Goal: Task Accomplishment & Management: Complete application form

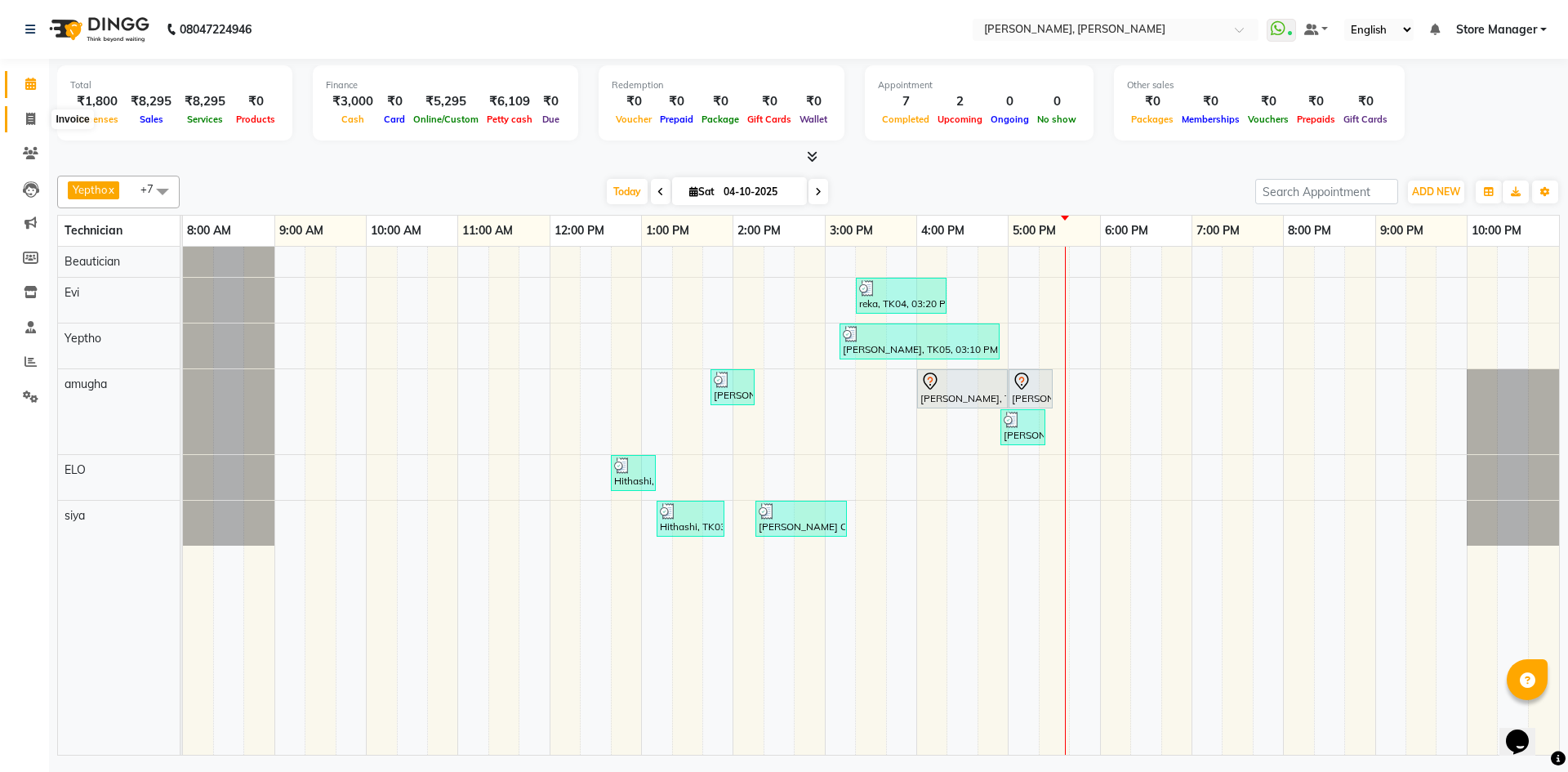
click at [32, 119] on icon at bounding box center [30, 119] width 9 height 12
select select "7173"
select select "service"
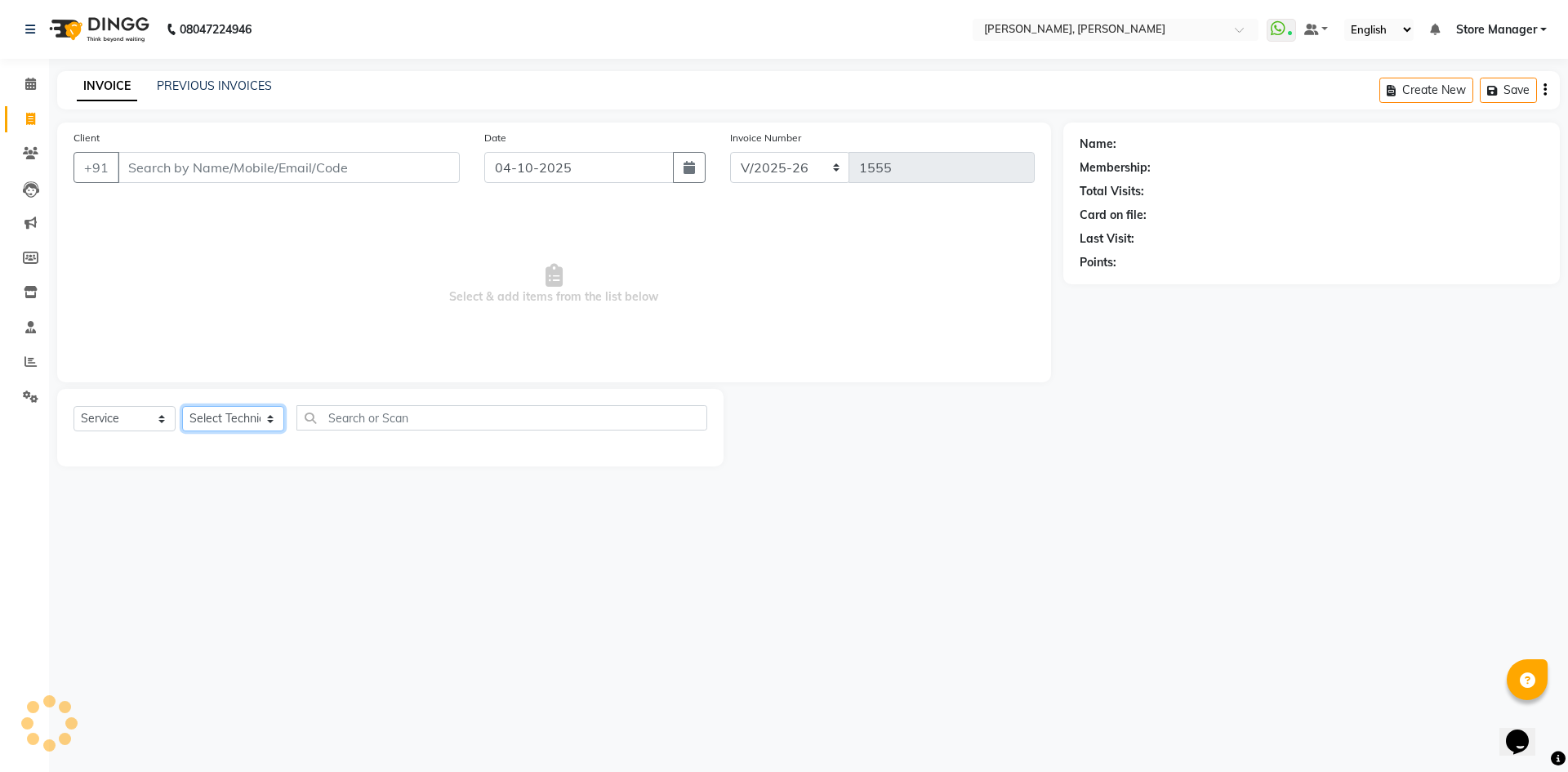
click at [240, 427] on select "Select Technician" at bounding box center [232, 418] width 102 height 25
select select "78696"
click at [182, 406] on select "Select Technician amugha Beautician ELO Evi MANAGER [PERSON_NAME] [PERSON_NAME]…" at bounding box center [232, 418] width 102 height 25
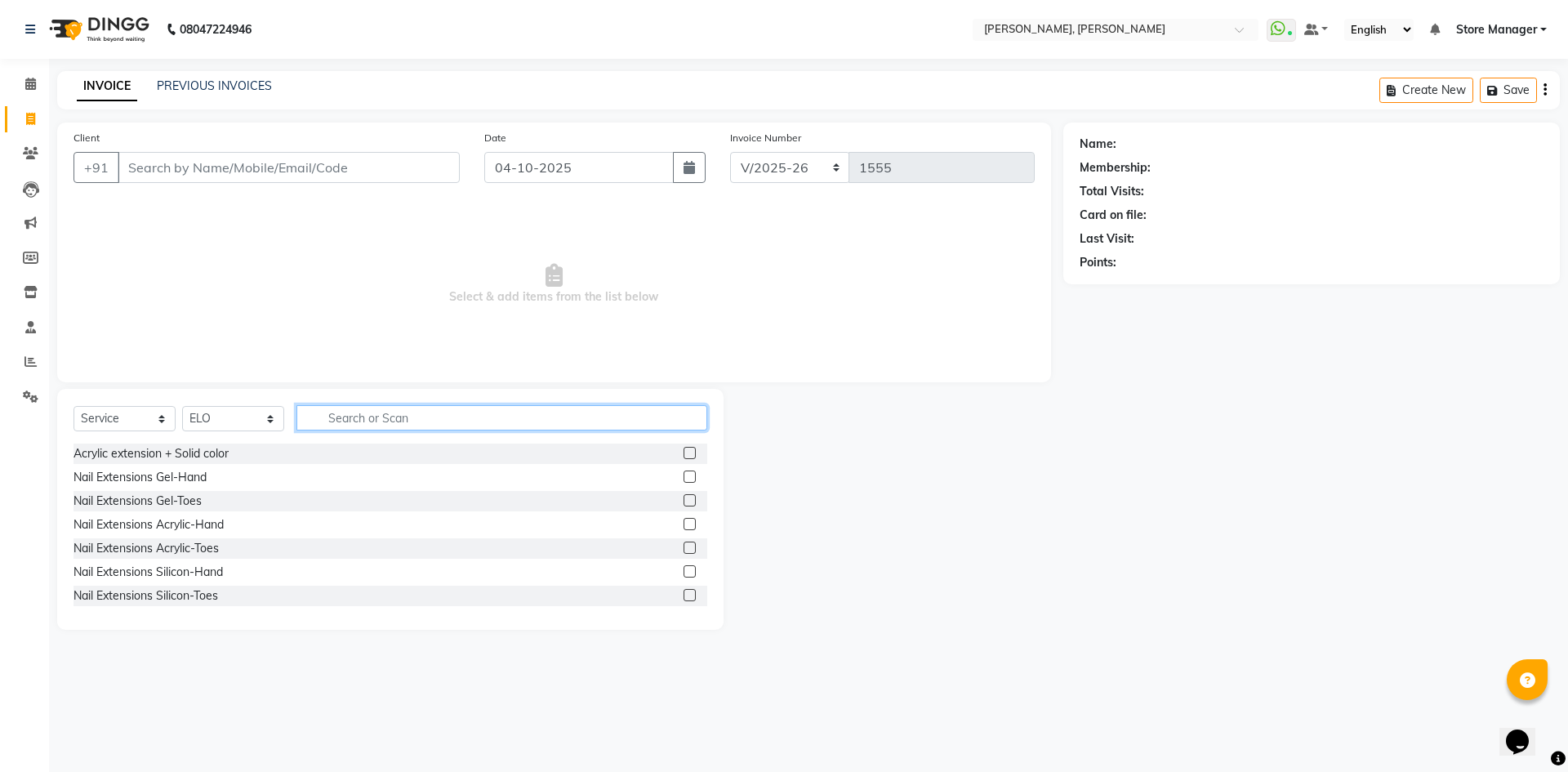
click at [382, 414] on input "text" at bounding box center [501, 417] width 410 height 25
type input "gel"
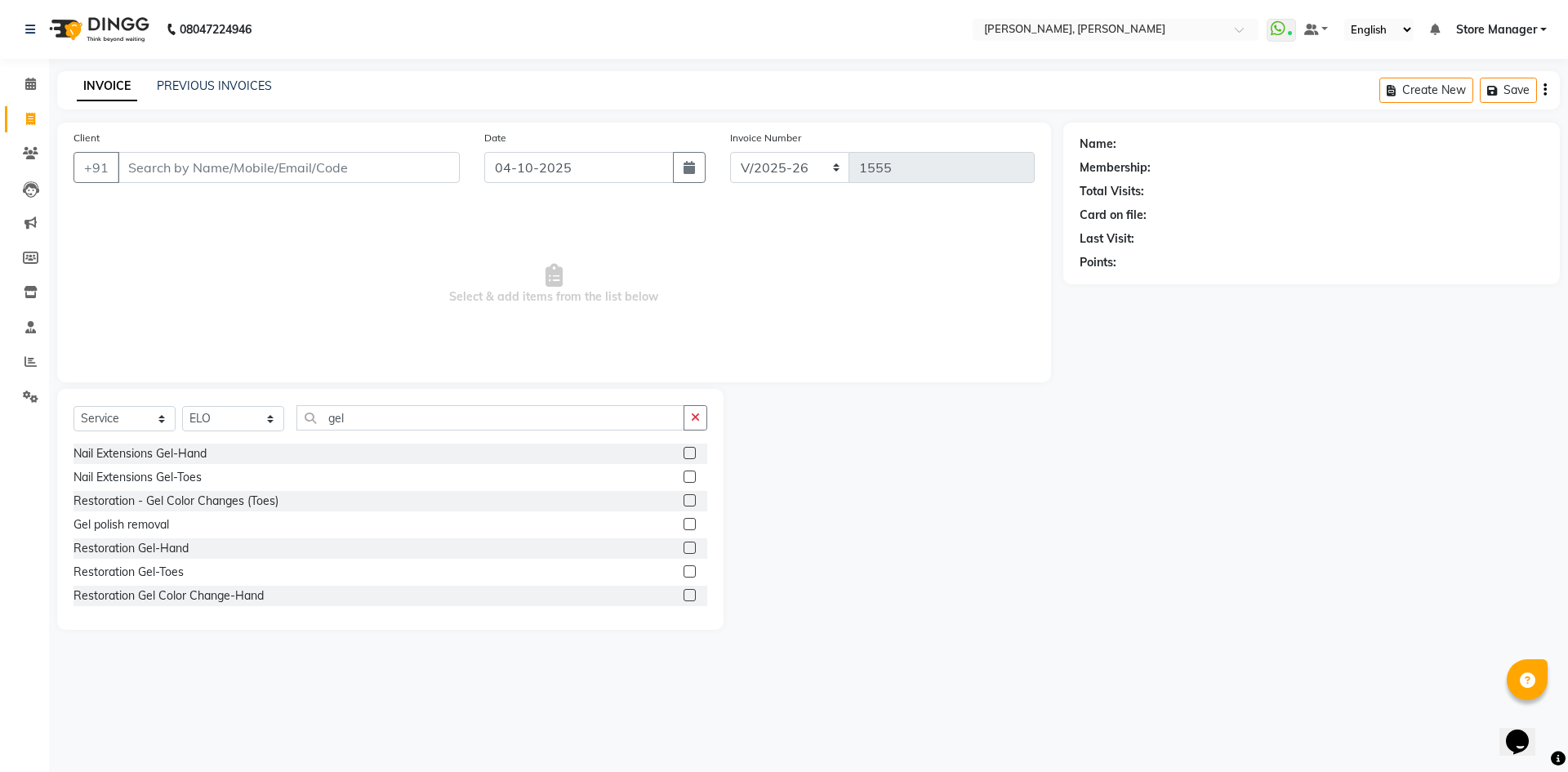
click at [683, 524] on label at bounding box center [689, 523] width 12 height 12
click at [683, 524] on input "checkbox" at bounding box center [688, 524] width 11 height 11
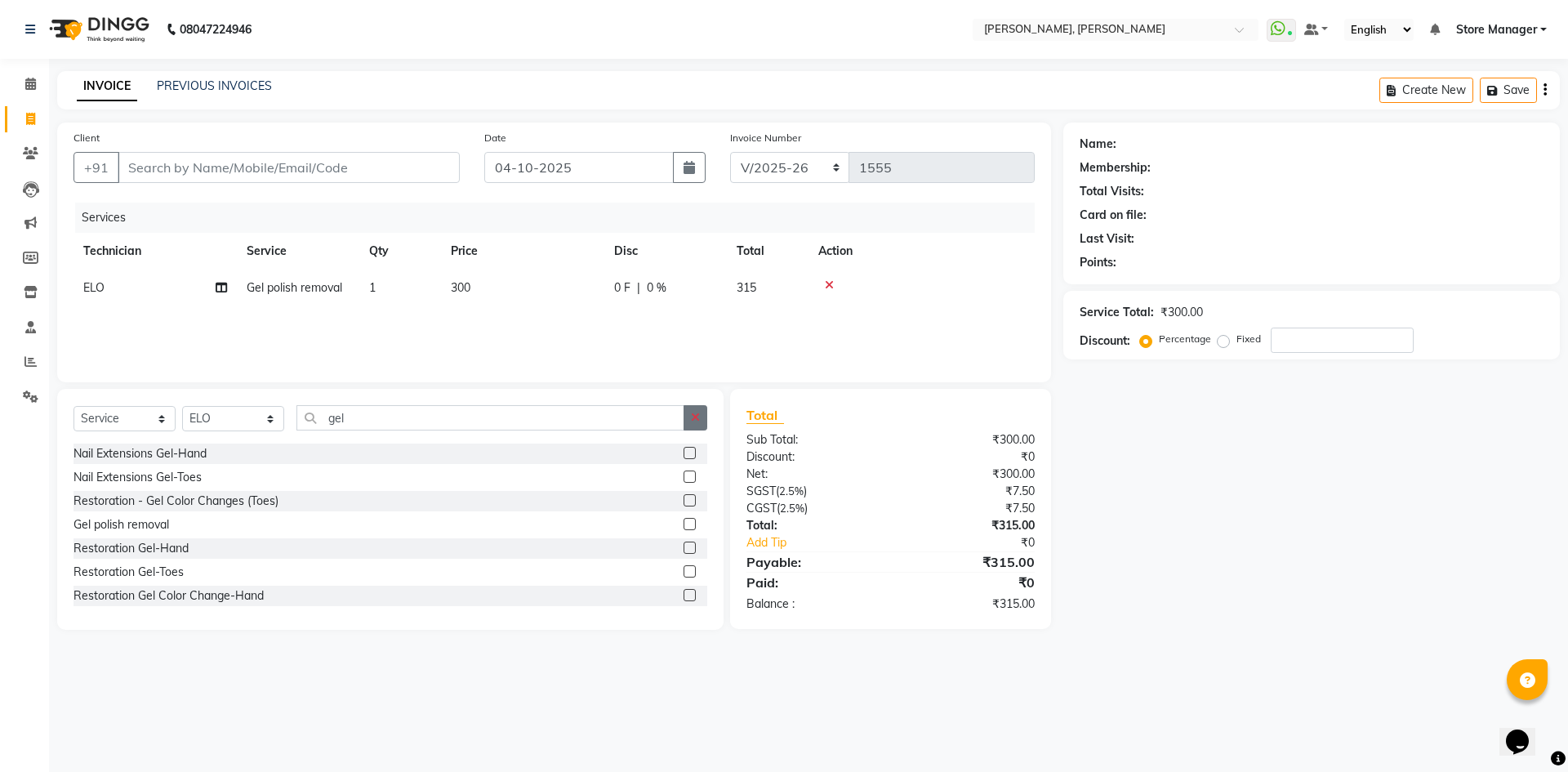
checkbox input "false"
click at [697, 420] on icon "button" at bounding box center [695, 417] width 9 height 11
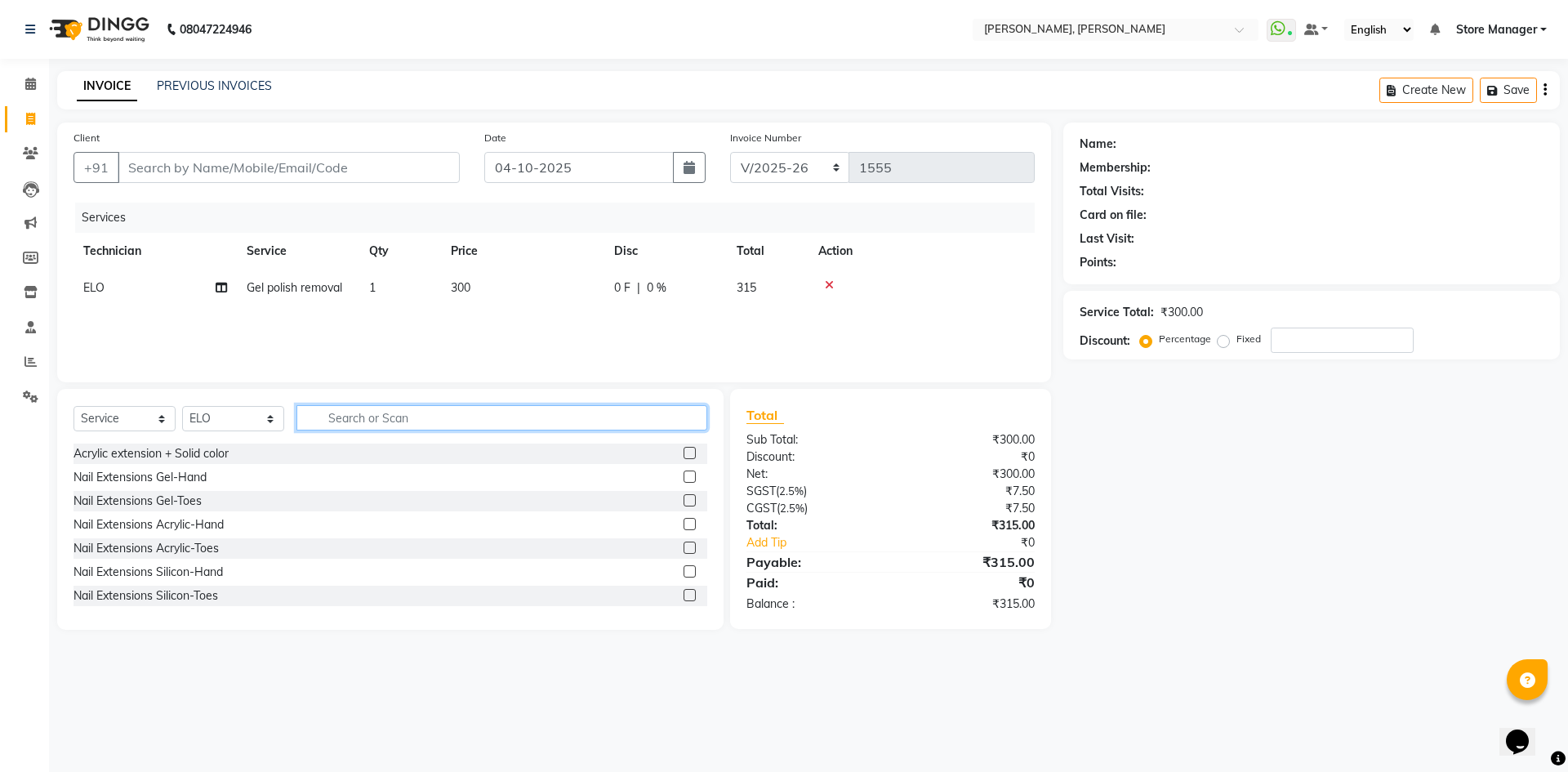
click at [561, 419] on input "text" at bounding box center [501, 417] width 410 height 25
click at [237, 417] on select "Select Technician amugha Beautician ELO Evi MANAGER [PERSON_NAME] [PERSON_NAME]…" at bounding box center [232, 418] width 102 height 25
select select "61635"
click at [182, 406] on select "Select Technician amugha Beautician ELO Evi MANAGER [PERSON_NAME] [PERSON_NAME]…" at bounding box center [232, 418] width 102 height 25
click at [444, 416] on input "text" at bounding box center [501, 417] width 410 height 25
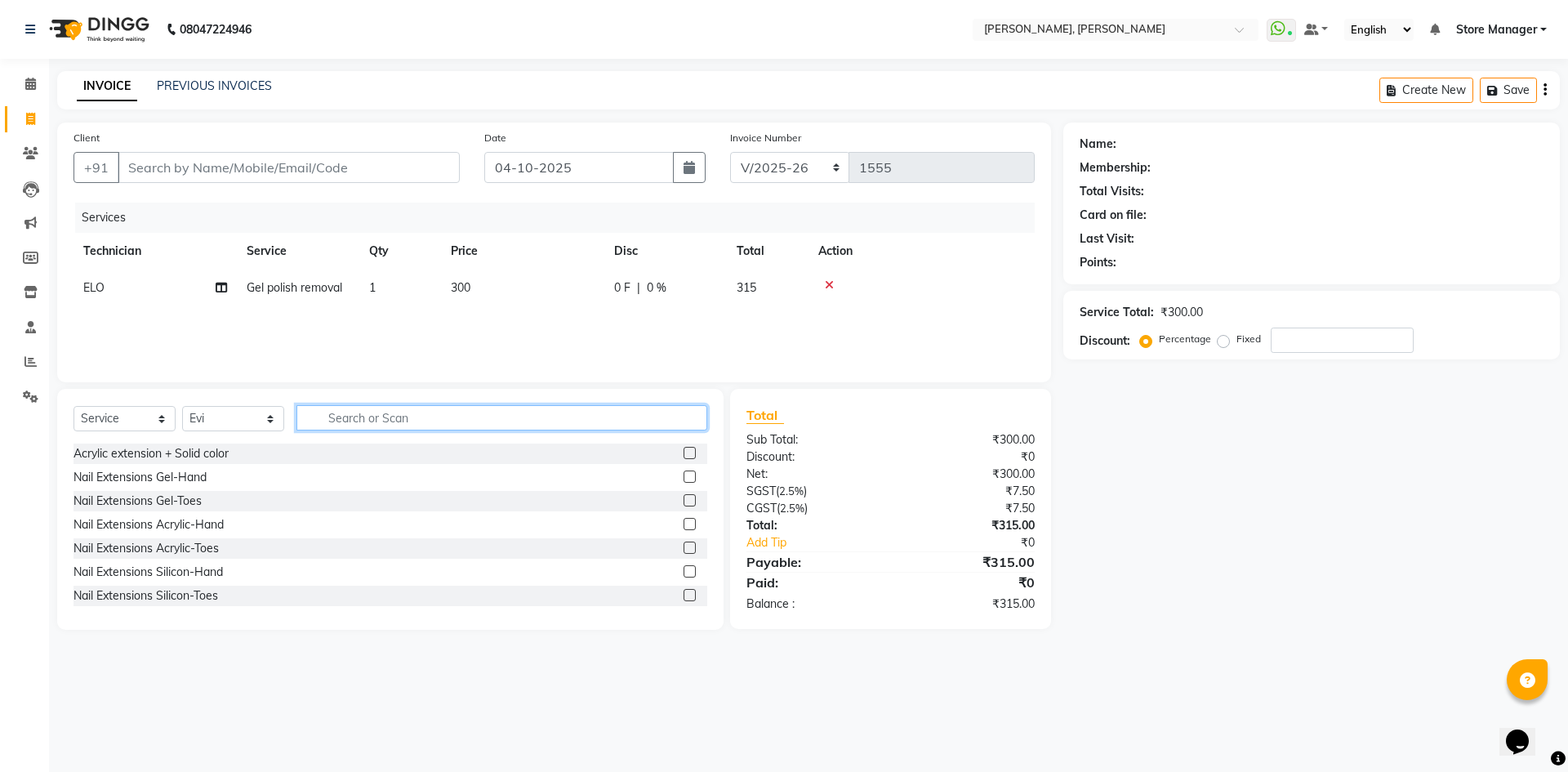
click at [458, 412] on input "text" at bounding box center [501, 417] width 410 height 25
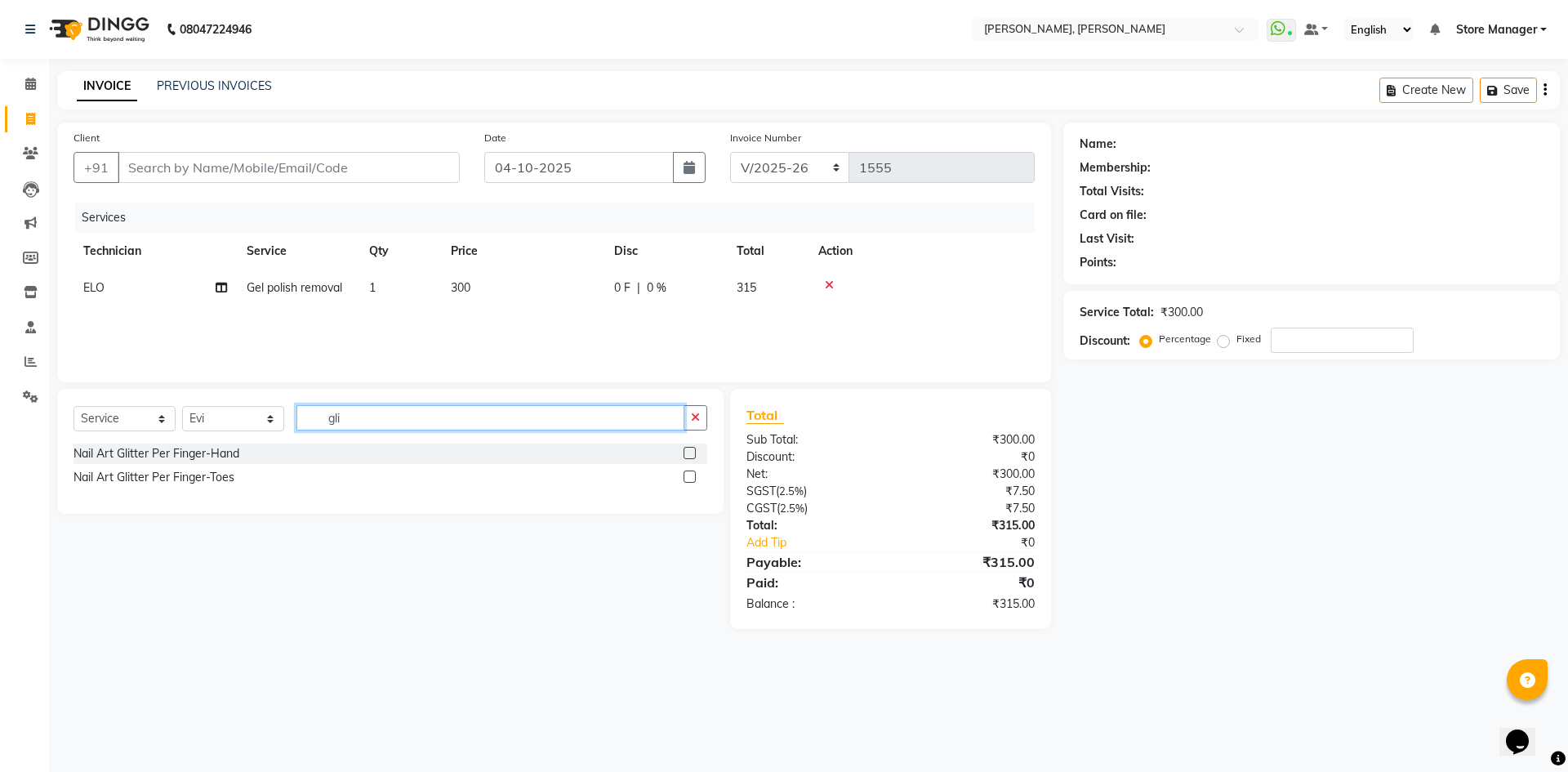
click at [616, 427] on input "gli" at bounding box center [490, 417] width 387 height 25
type input "g"
type input "cat"
click at [688, 451] on label at bounding box center [689, 452] width 12 height 12
click at [688, 451] on input "checkbox" at bounding box center [688, 453] width 11 height 11
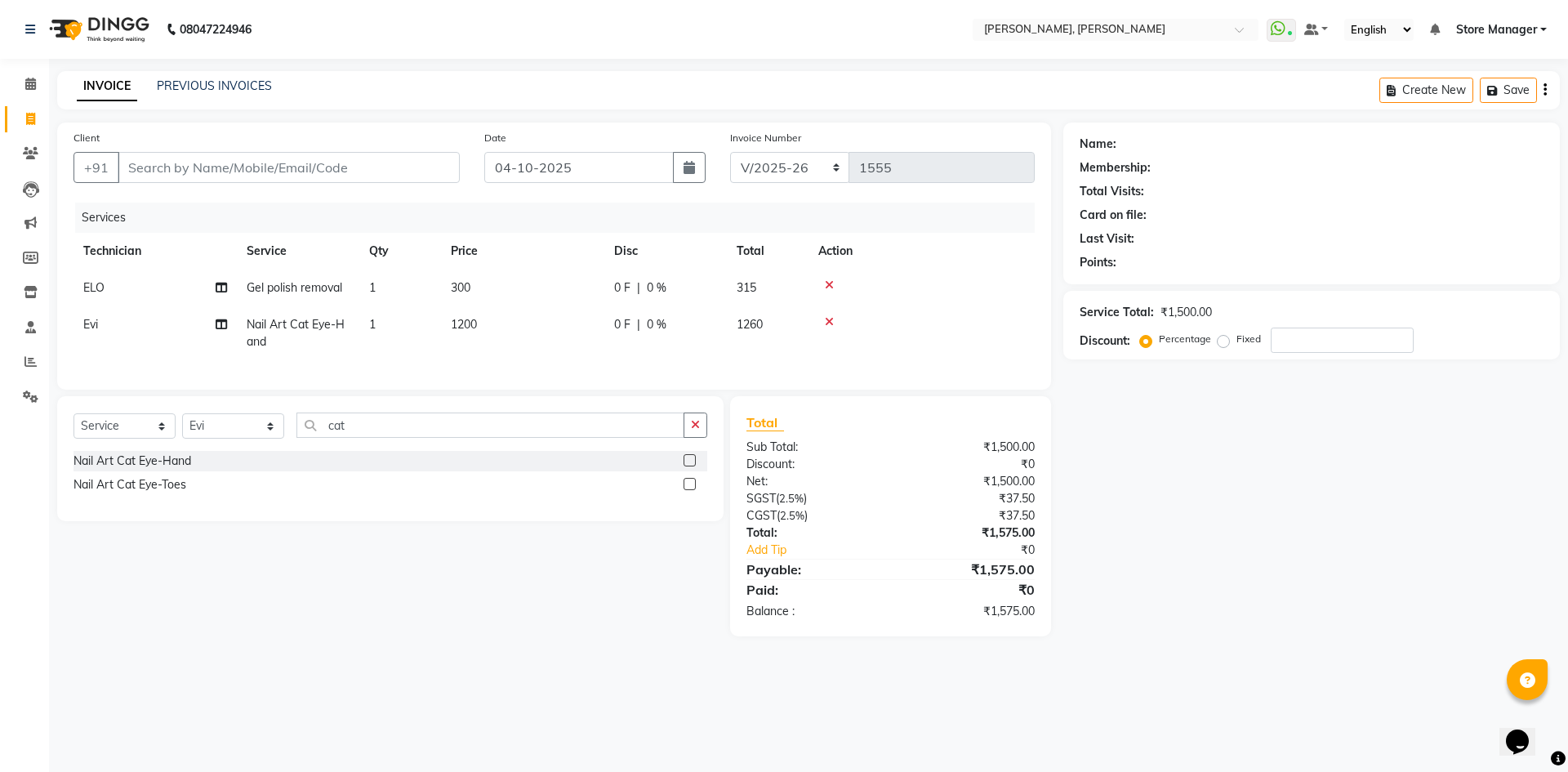
checkbox input "false"
click at [691, 437] on button "button" at bounding box center [695, 425] width 24 height 25
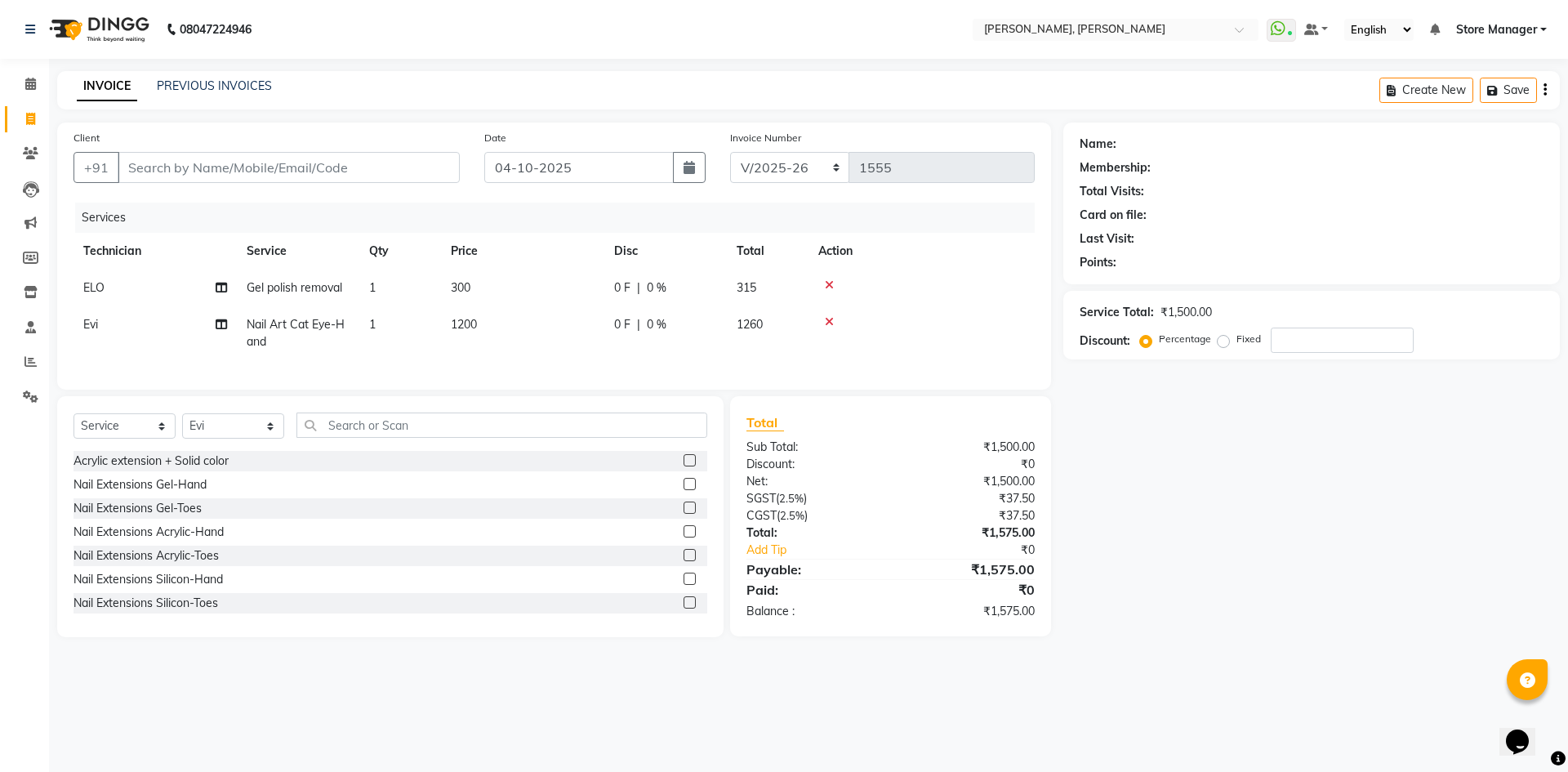
click at [457, 323] on span "1200" at bounding box center [463, 323] width 26 height 14
select select "61635"
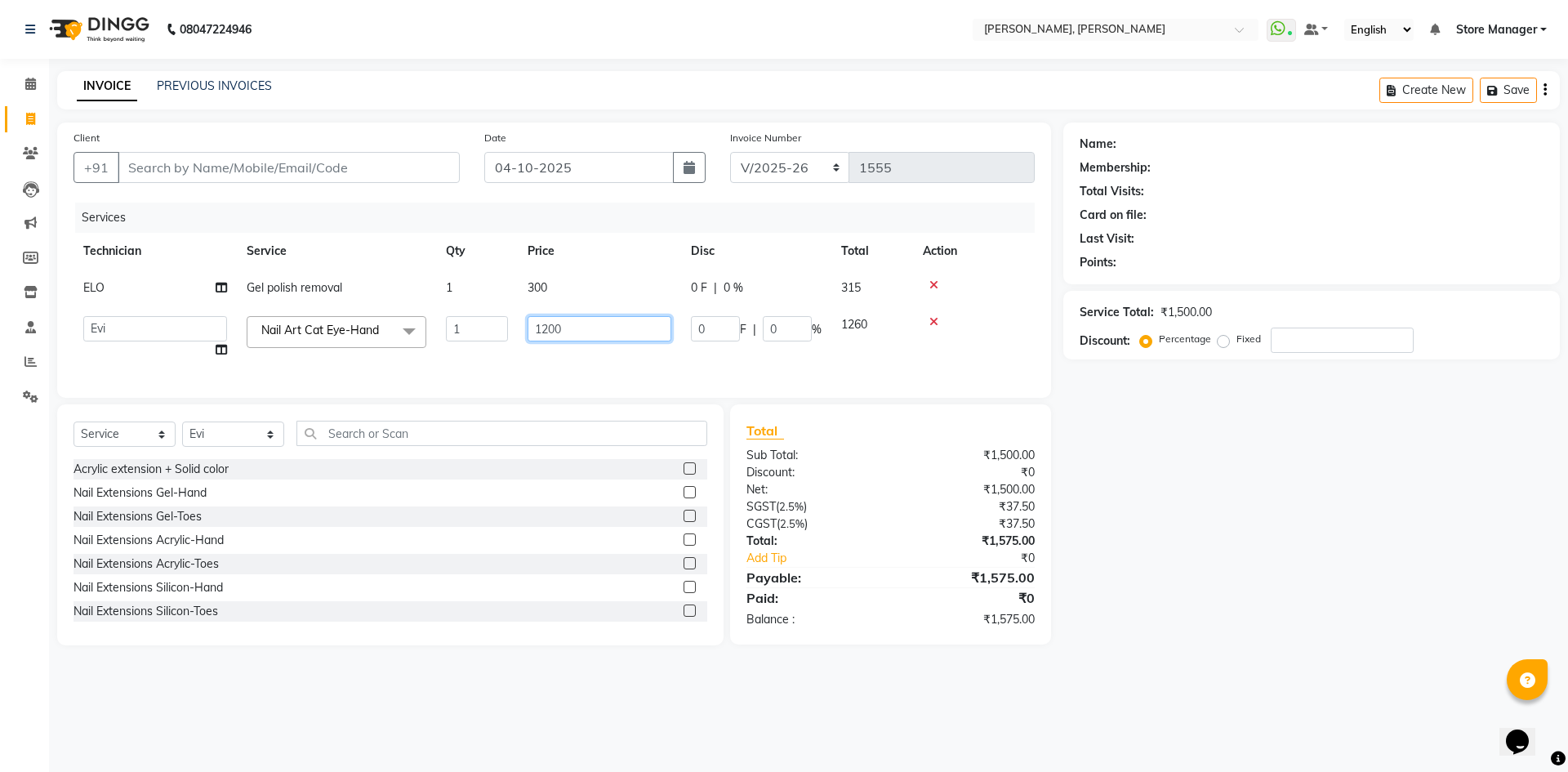
click at [543, 325] on input "1200" at bounding box center [599, 328] width 144 height 25
type input "1000"
click at [1132, 623] on div "Name: Membership: Total Visits: Card on file: Last Visit: Points: Service Total…" at bounding box center [1317, 384] width 509 height 522
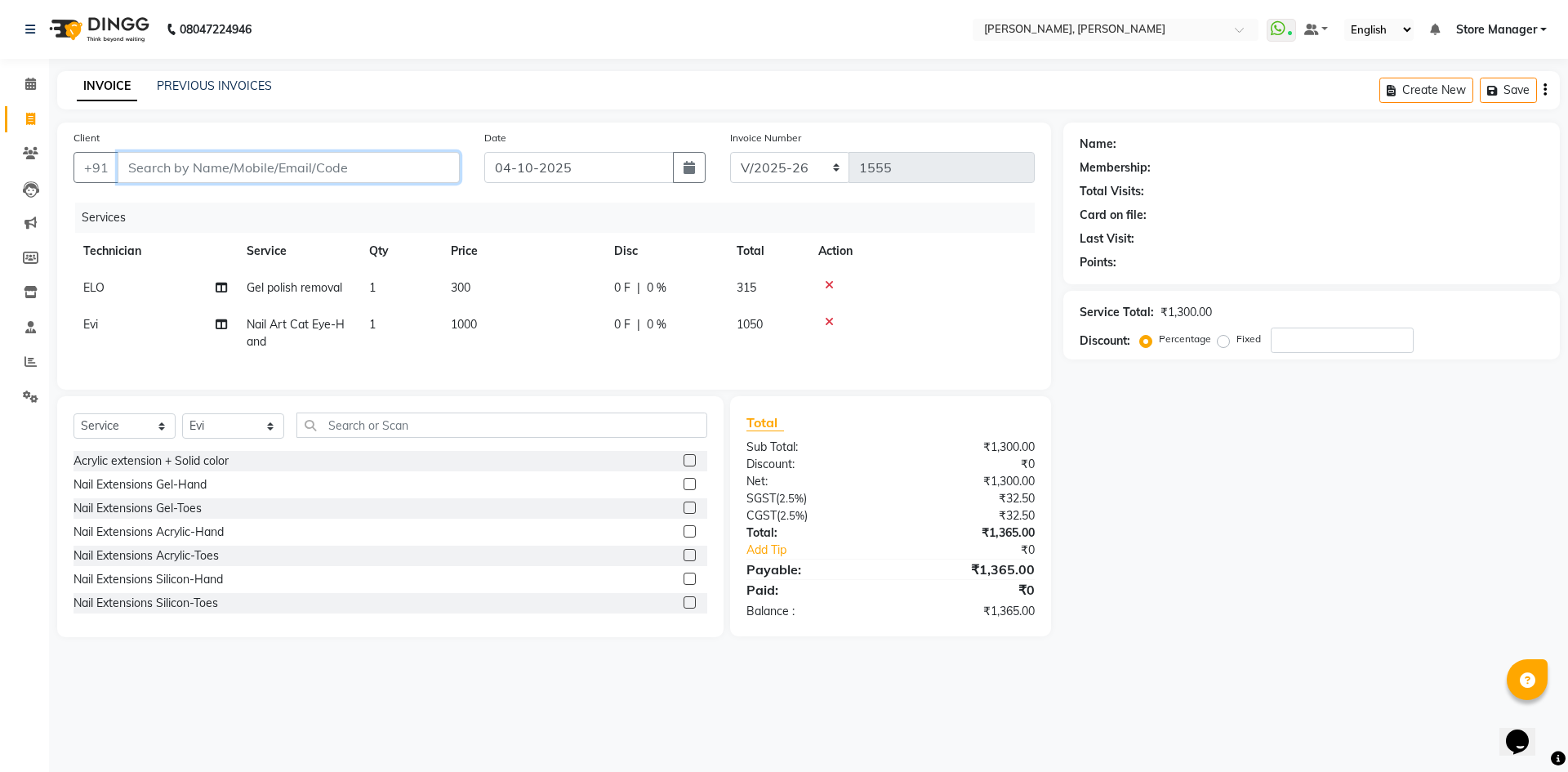
click at [399, 168] on input "Client" at bounding box center [289, 167] width 342 height 31
type input "l"
type input "0"
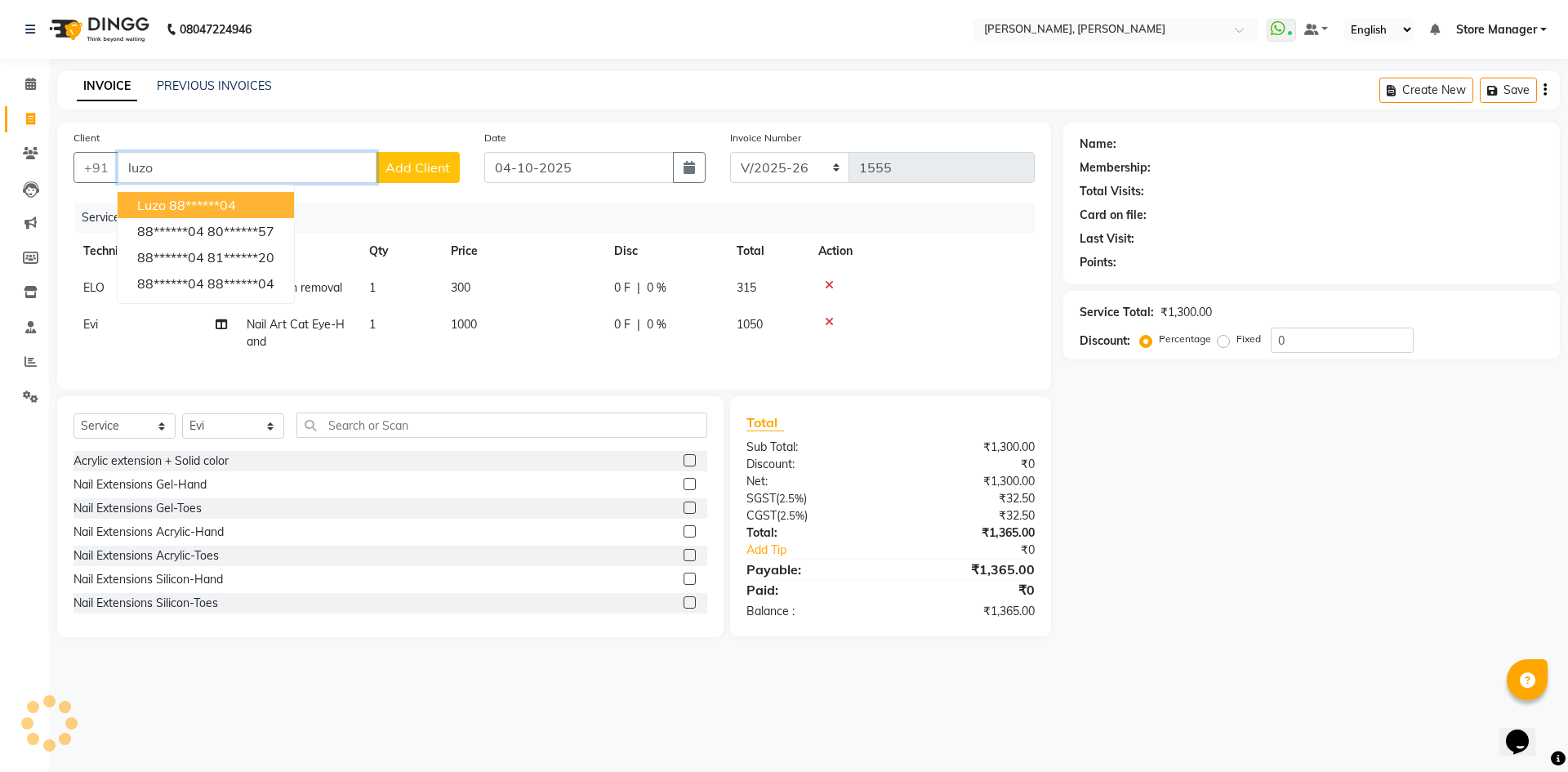
click at [230, 209] on ngb-highlight "88******04" at bounding box center [203, 205] width 67 height 16
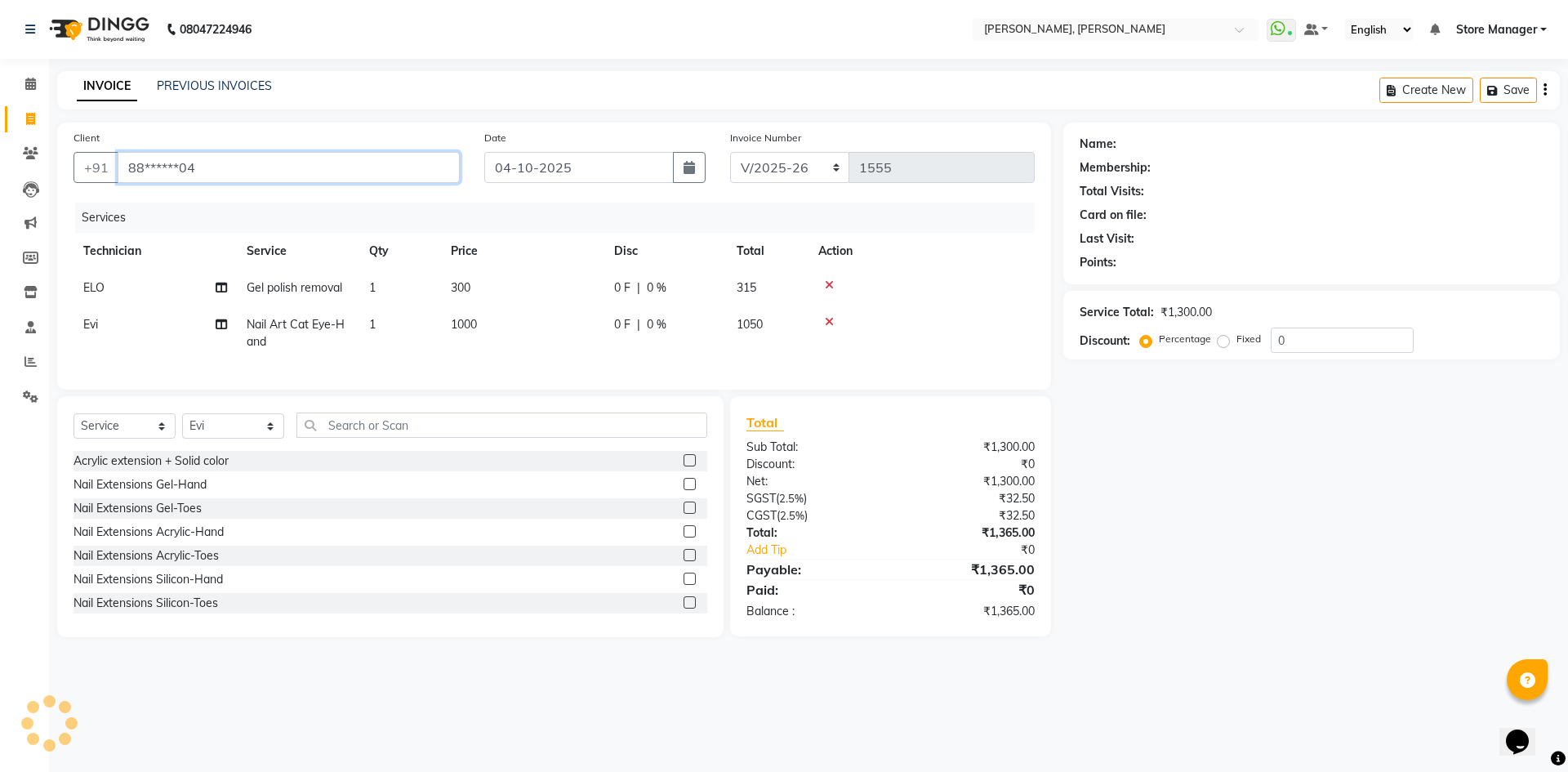
type input "88******04"
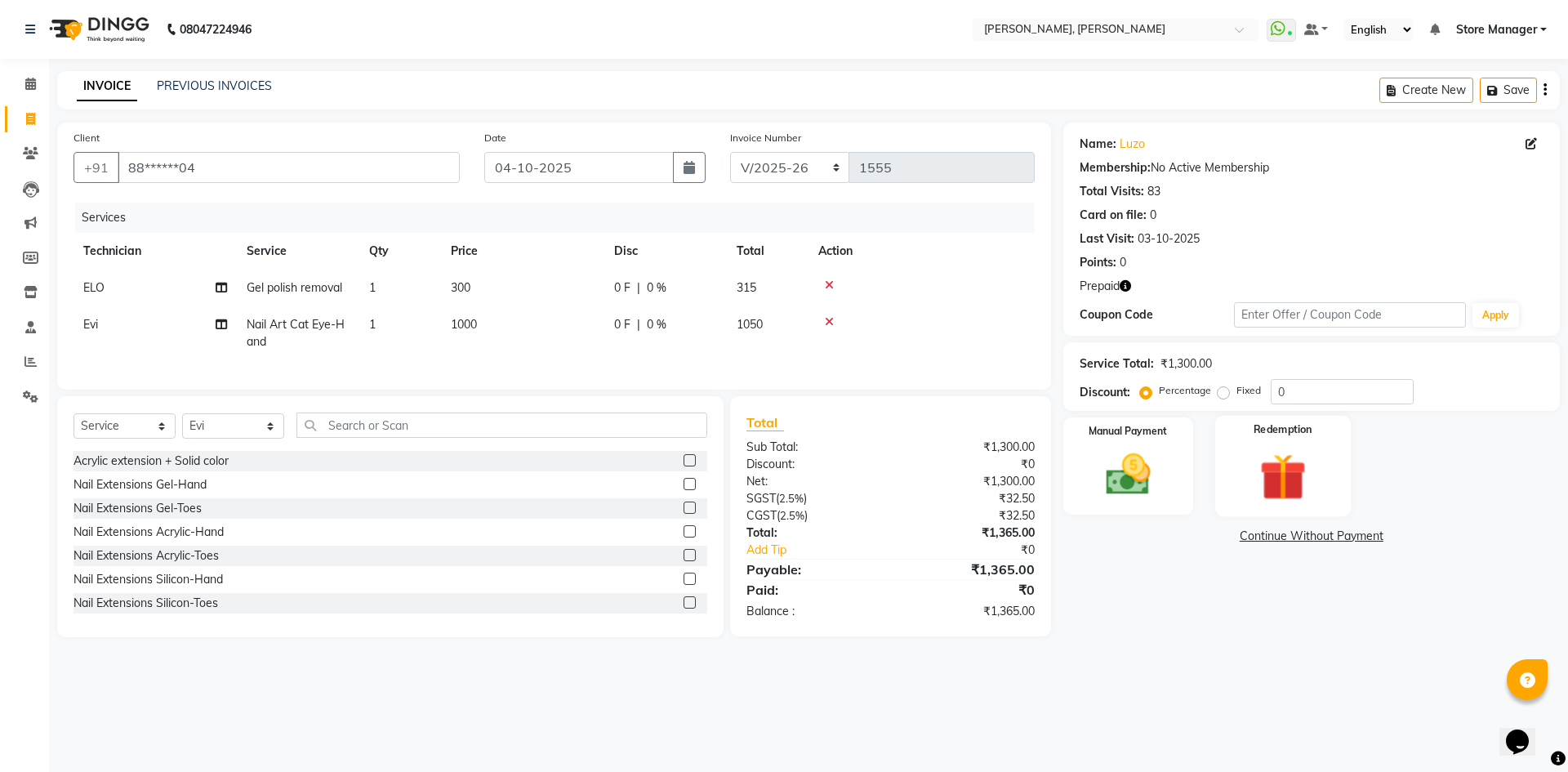
click at [1281, 460] on img at bounding box center [1282, 476] width 76 height 58
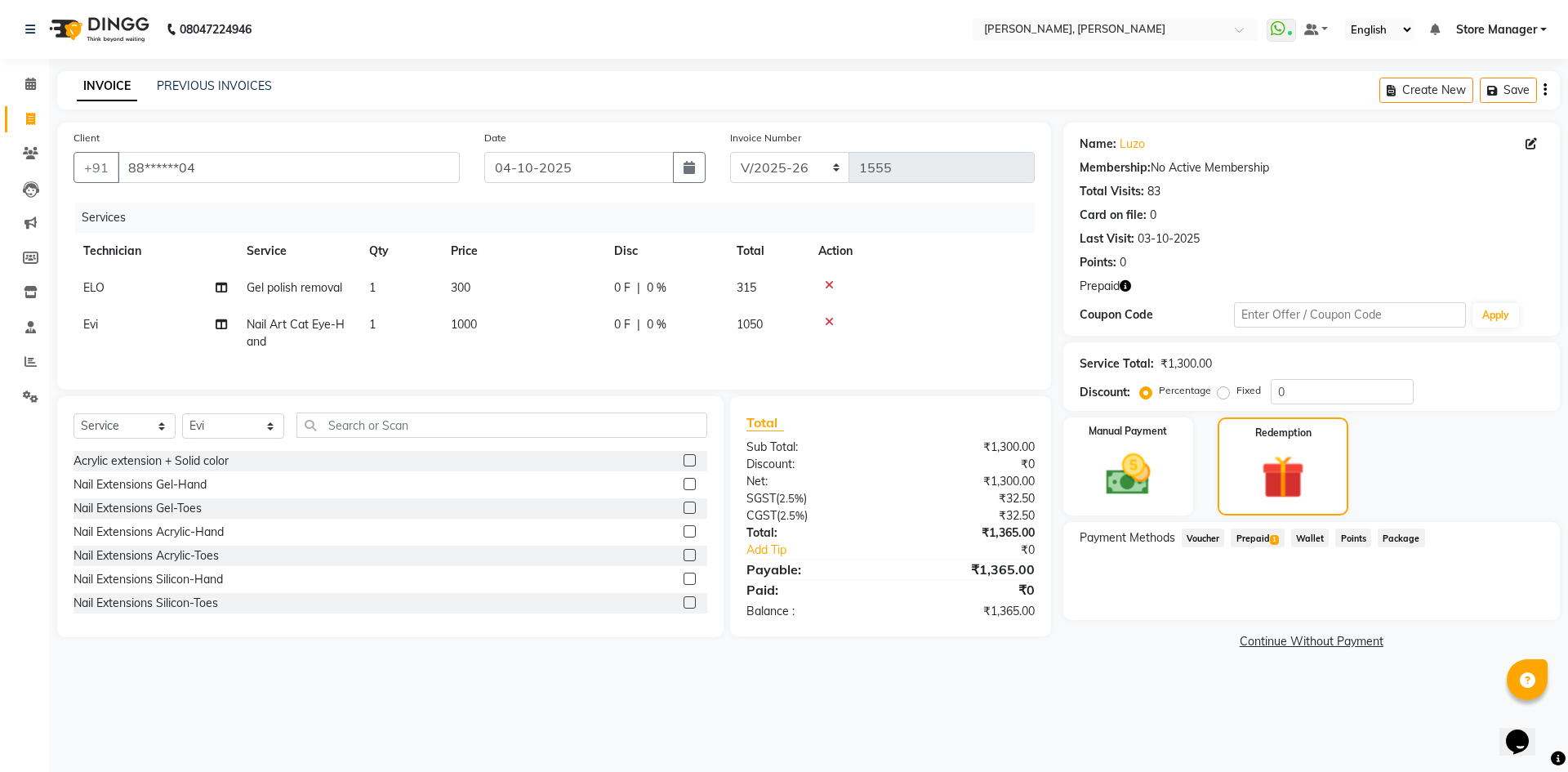
click at [1259, 535] on span "Prepaid 1" at bounding box center [1256, 538] width 53 height 19
click at [1510, 612] on button "Add" at bounding box center [1504, 603] width 59 height 28
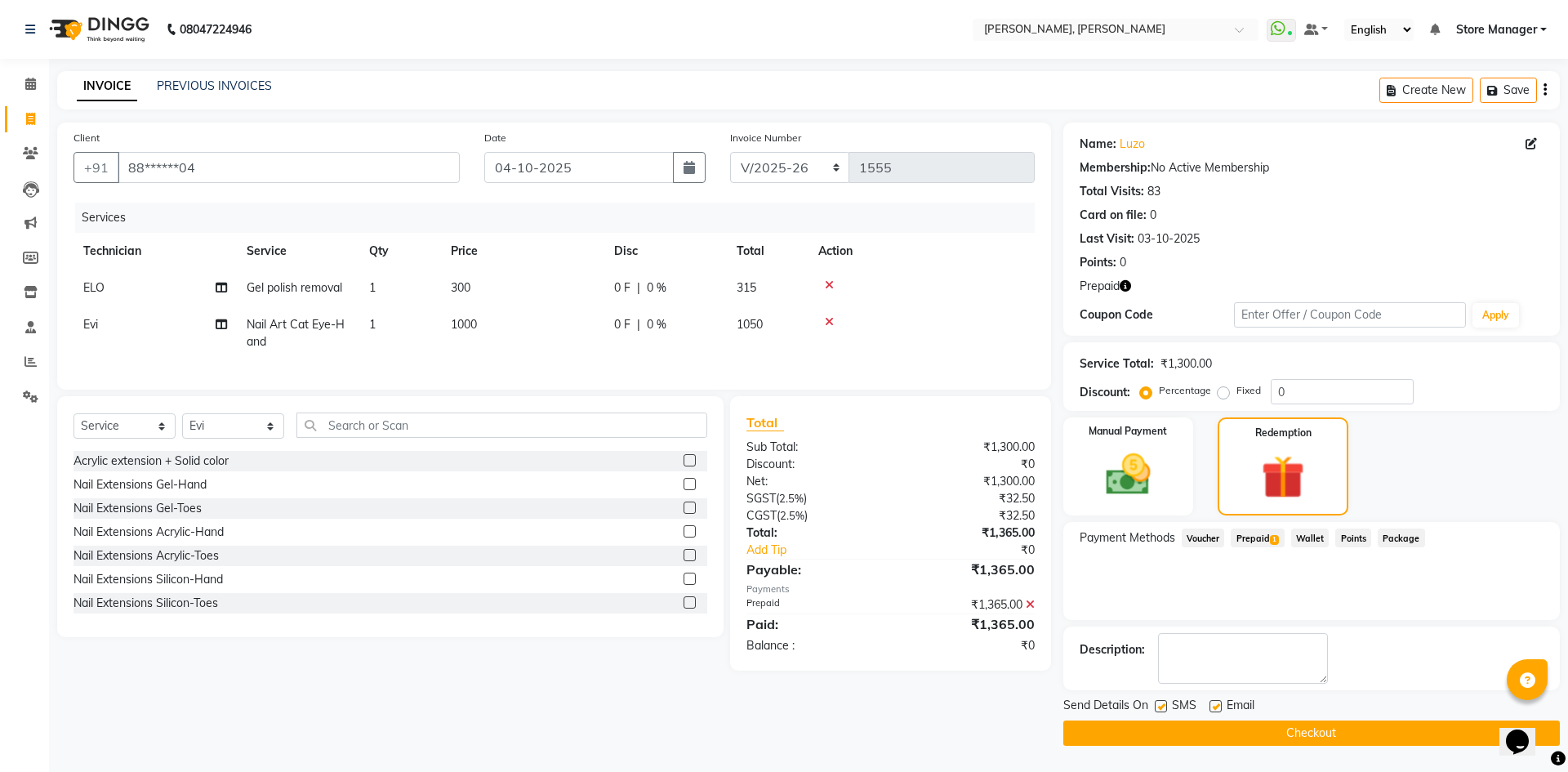
click at [1240, 731] on button "Checkout" at bounding box center [1311, 733] width 497 height 25
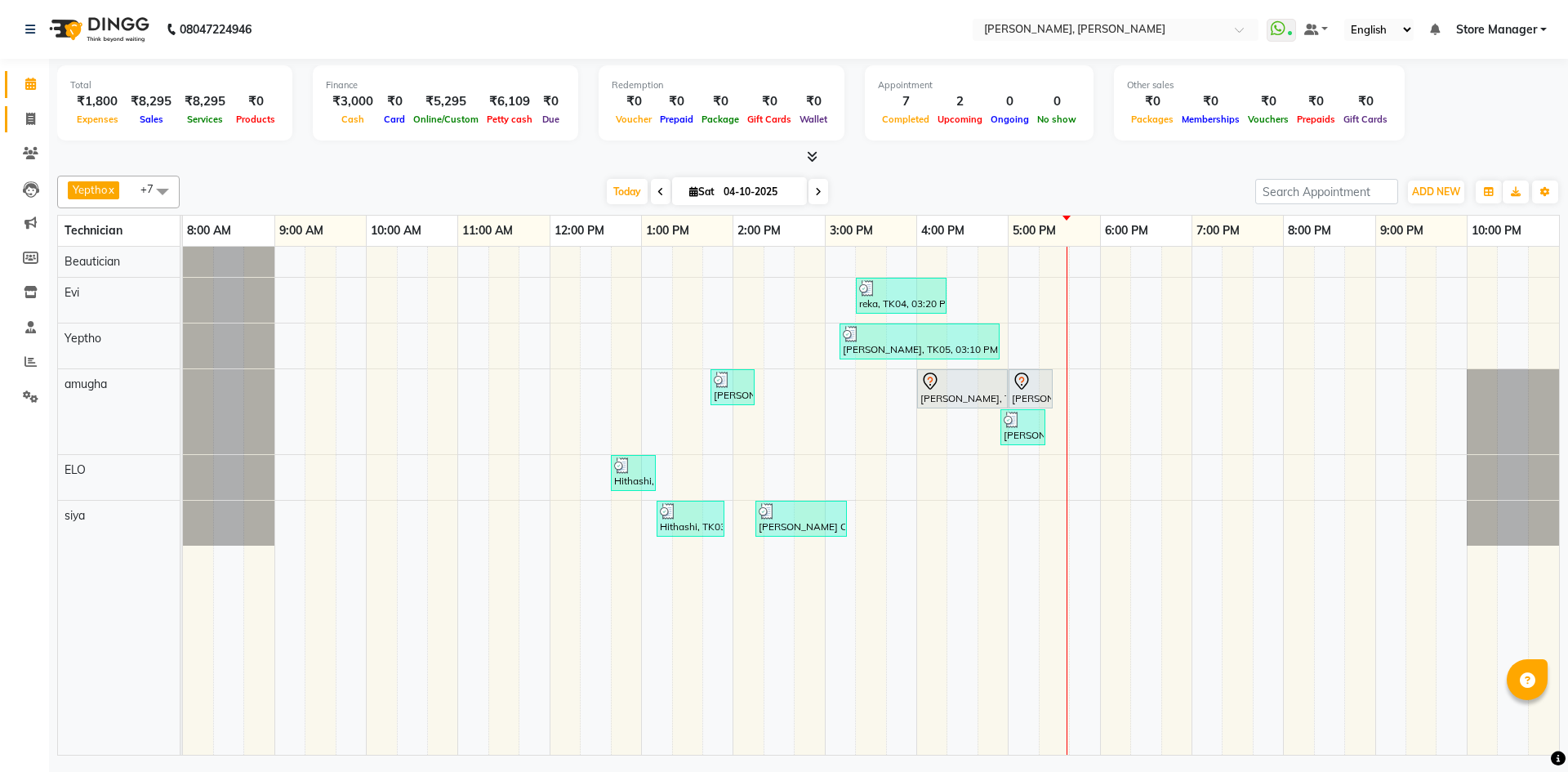
click at [26, 116] on icon at bounding box center [30, 119] width 9 height 12
select select "service"
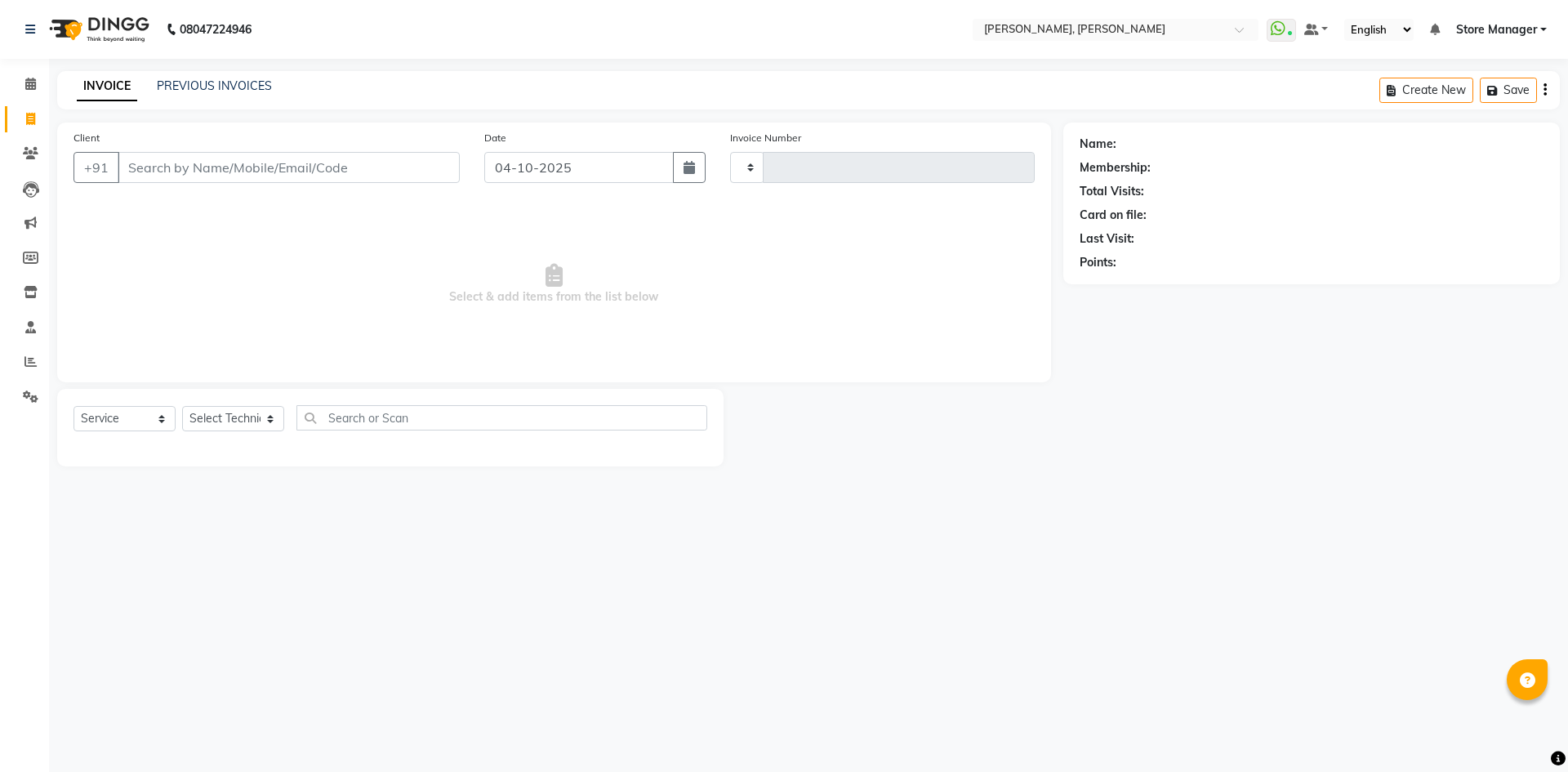
type input "1555"
select select "7173"
click at [239, 418] on select "Select Technician amugha Beautician ELO Evi MANAGER [PERSON_NAME] [PERSON_NAME]…" at bounding box center [232, 418] width 102 height 25
select select "78696"
click at [182, 406] on select "Select Technician amugha Beautician ELO Evi MANAGER [PERSON_NAME] [PERSON_NAME]…" at bounding box center [232, 418] width 102 height 25
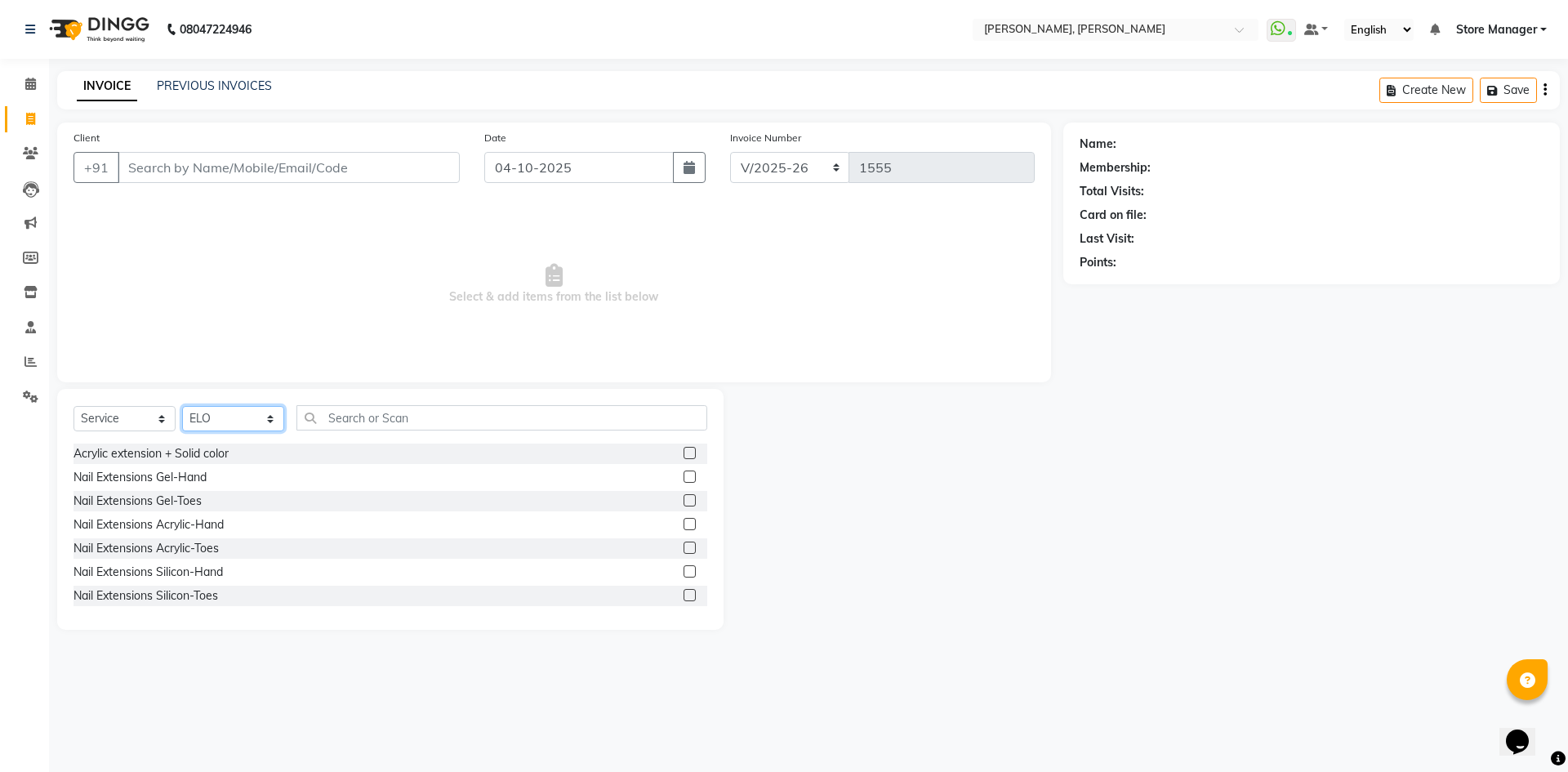
click at [254, 420] on select "Select Technician amugha Beautician ELO Evi MANAGER [PERSON_NAME] [PERSON_NAME]…" at bounding box center [232, 418] width 102 height 25
click at [182, 406] on select "Select Technician amugha Beautician ELO Evi MANAGER [PERSON_NAME] [PERSON_NAME]…" at bounding box center [232, 418] width 102 height 25
click at [414, 424] on input "text" at bounding box center [501, 417] width 410 height 25
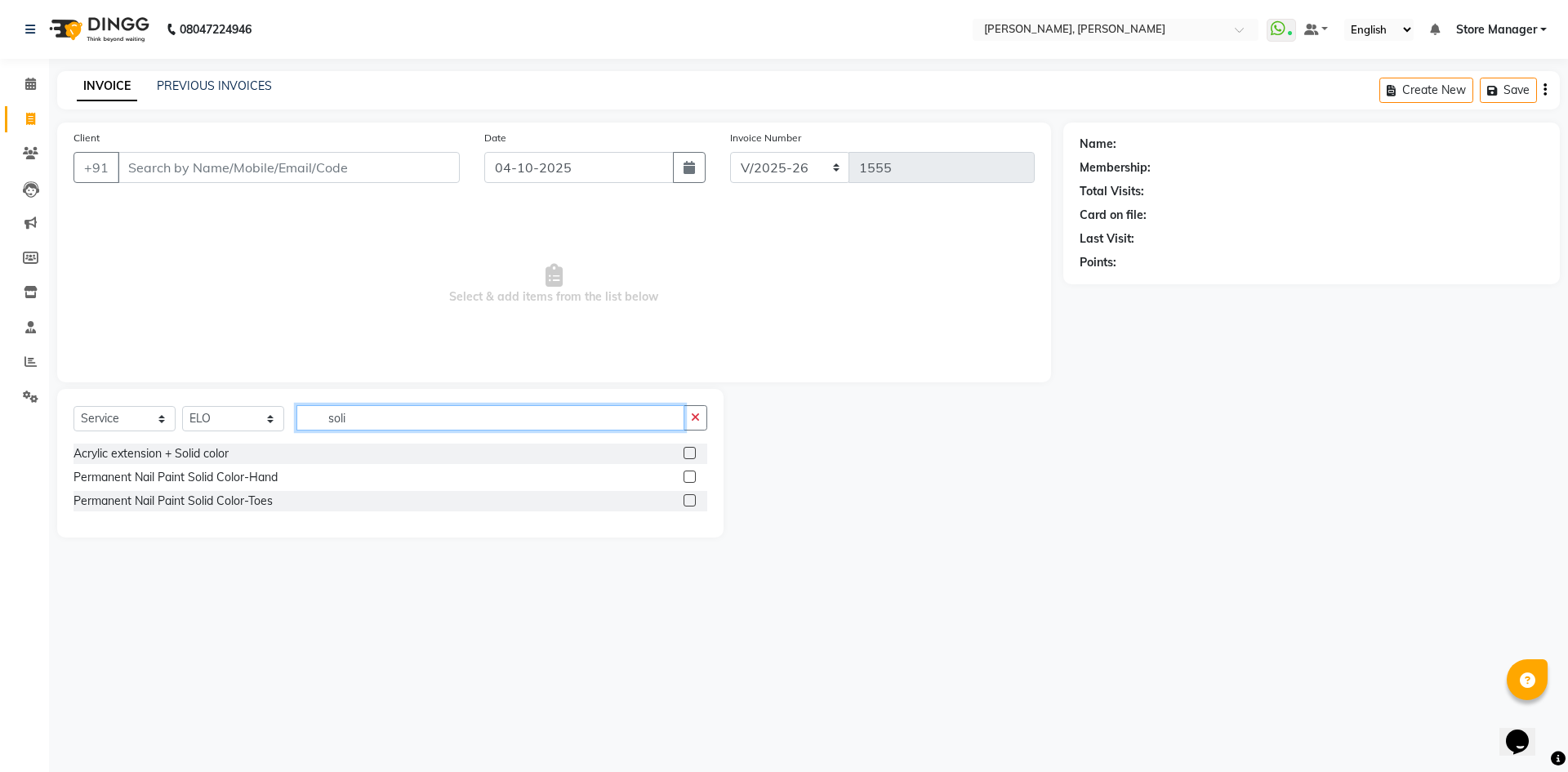
type input "soli"
click at [687, 474] on label at bounding box center [689, 476] width 12 height 12
click at [687, 474] on input "checkbox" at bounding box center [688, 476] width 11 height 11
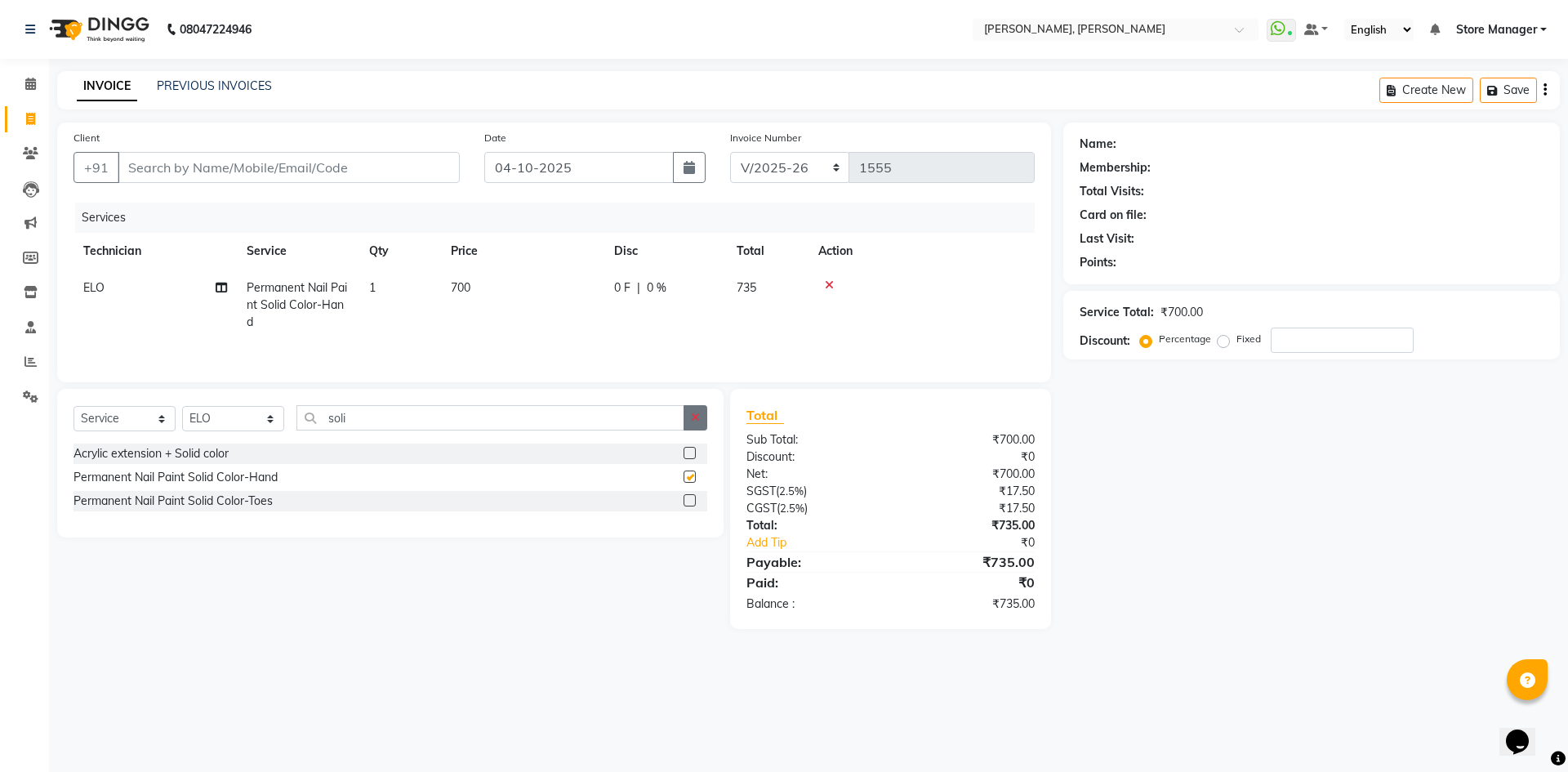
checkbox input "false"
click at [695, 416] on icon "button" at bounding box center [695, 417] width 9 height 11
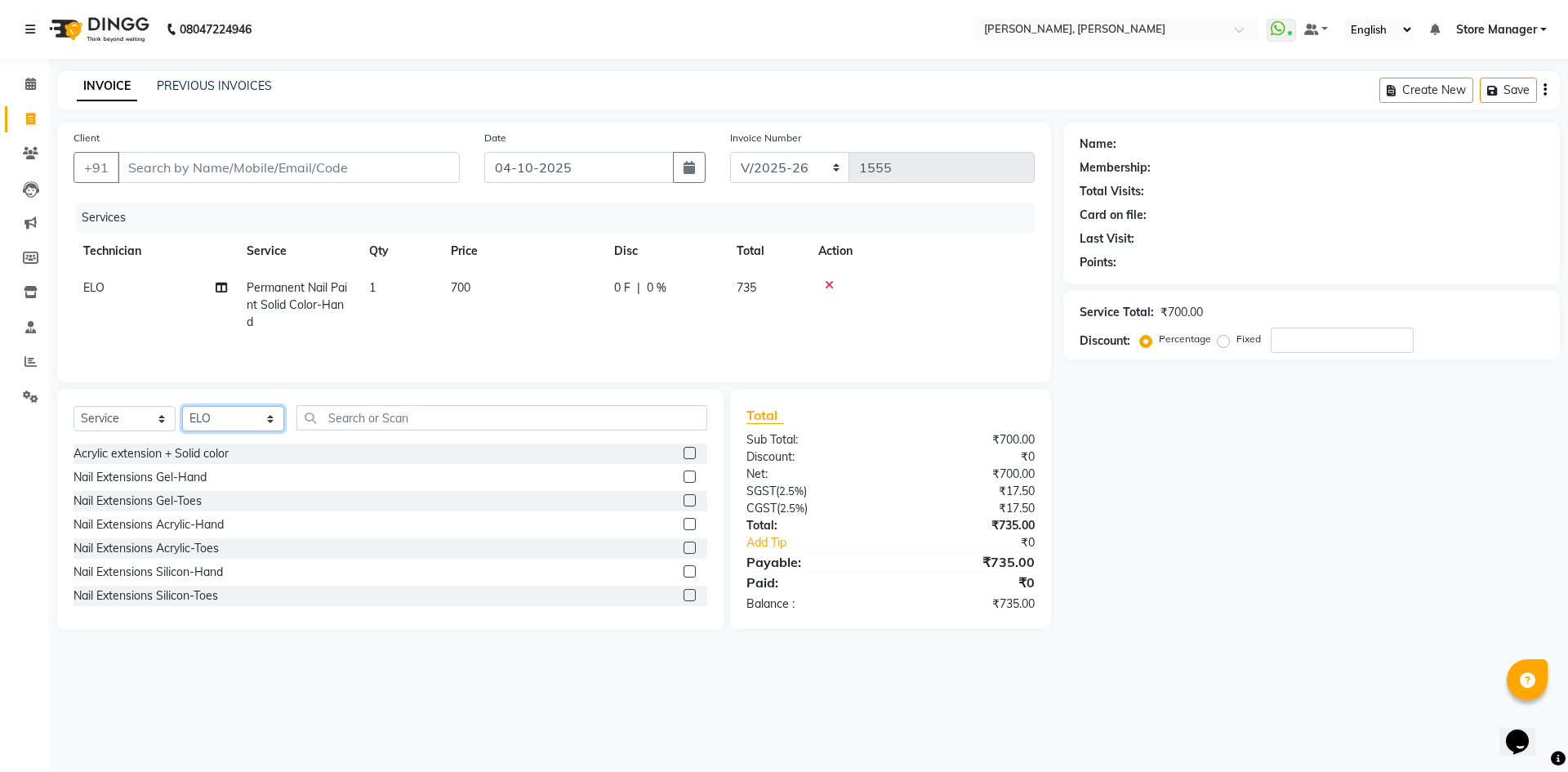
drag, startPoint x: 238, startPoint y: 410, endPoint x: 247, endPoint y: 406, distance: 9.8
click at [238, 410] on select "Select Technician amugha Beautician ELO Evi MANAGER [PERSON_NAME] [PERSON_NAME]…" at bounding box center [232, 418] width 102 height 25
select select "90382"
click at [182, 406] on select "Select Technician amugha Beautician ELO Evi MANAGER [PERSON_NAME] [PERSON_NAME]…" at bounding box center [232, 418] width 102 height 25
click at [370, 421] on input "text" at bounding box center [501, 417] width 410 height 25
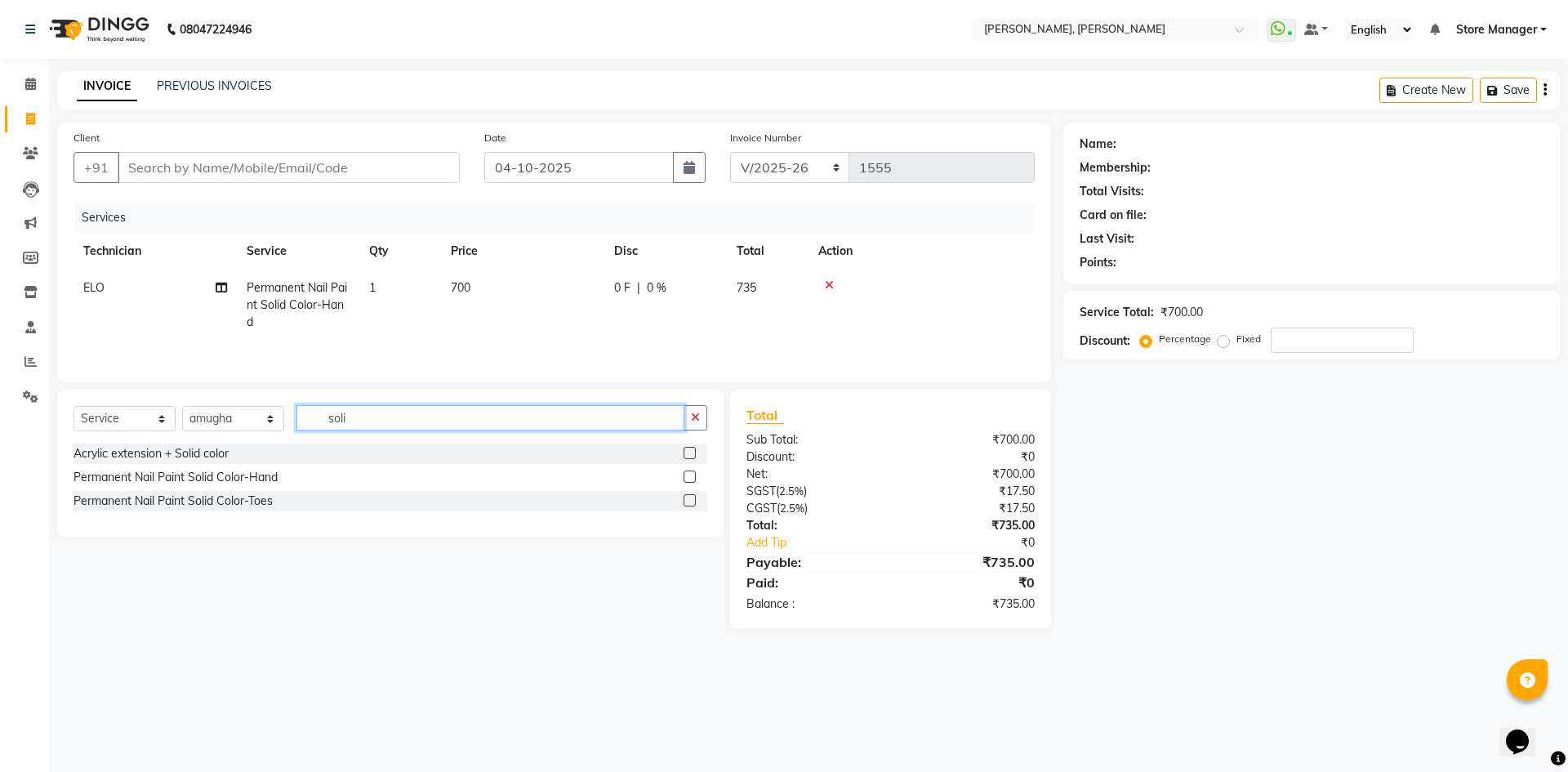
type input "soli"
click at [687, 474] on label at bounding box center [689, 476] width 12 height 12
click at [687, 474] on input "checkbox" at bounding box center [688, 476] width 11 height 11
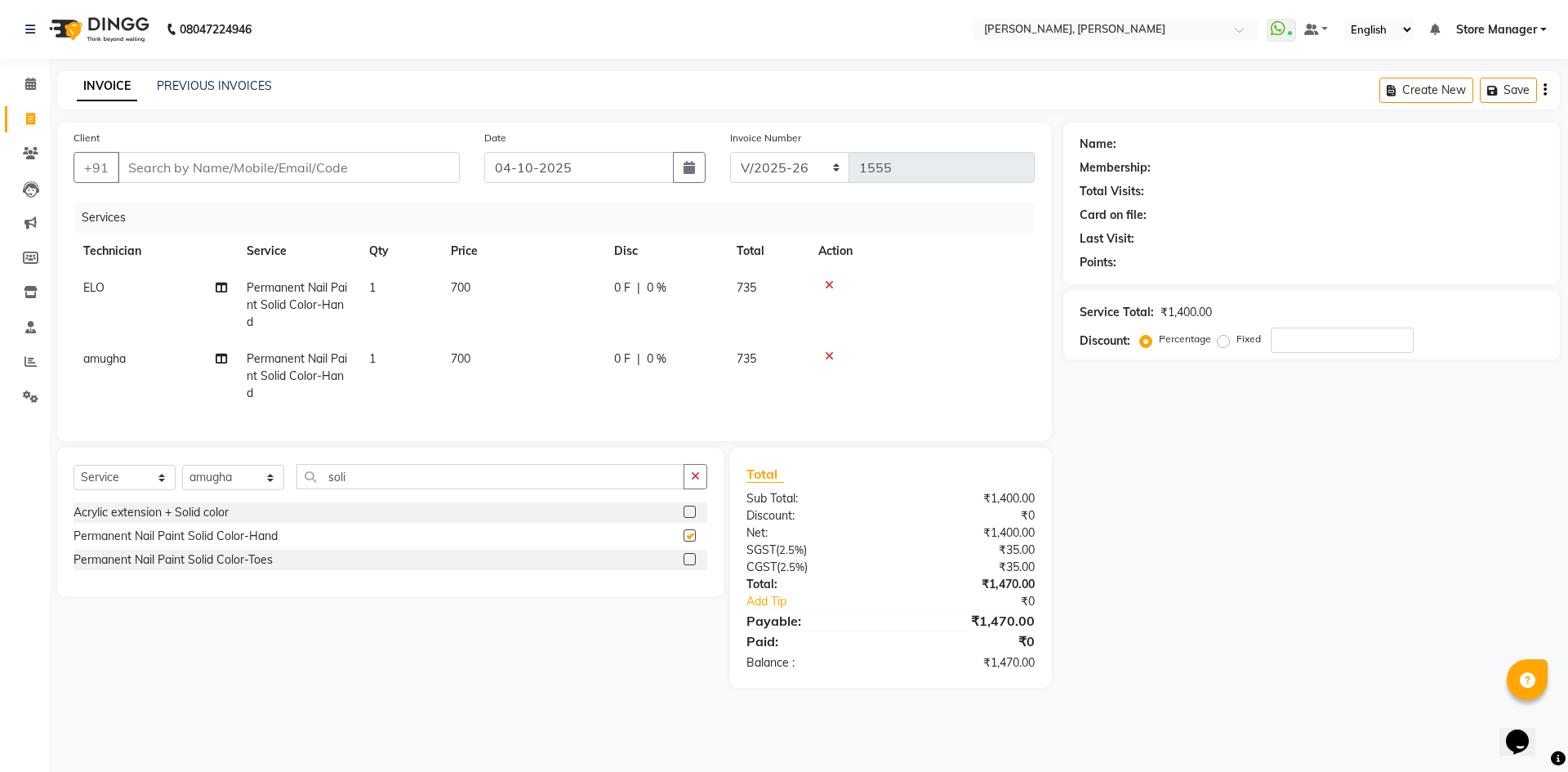
checkbox input "false"
click at [755, 361] on span "735" at bounding box center [746, 358] width 19 height 14
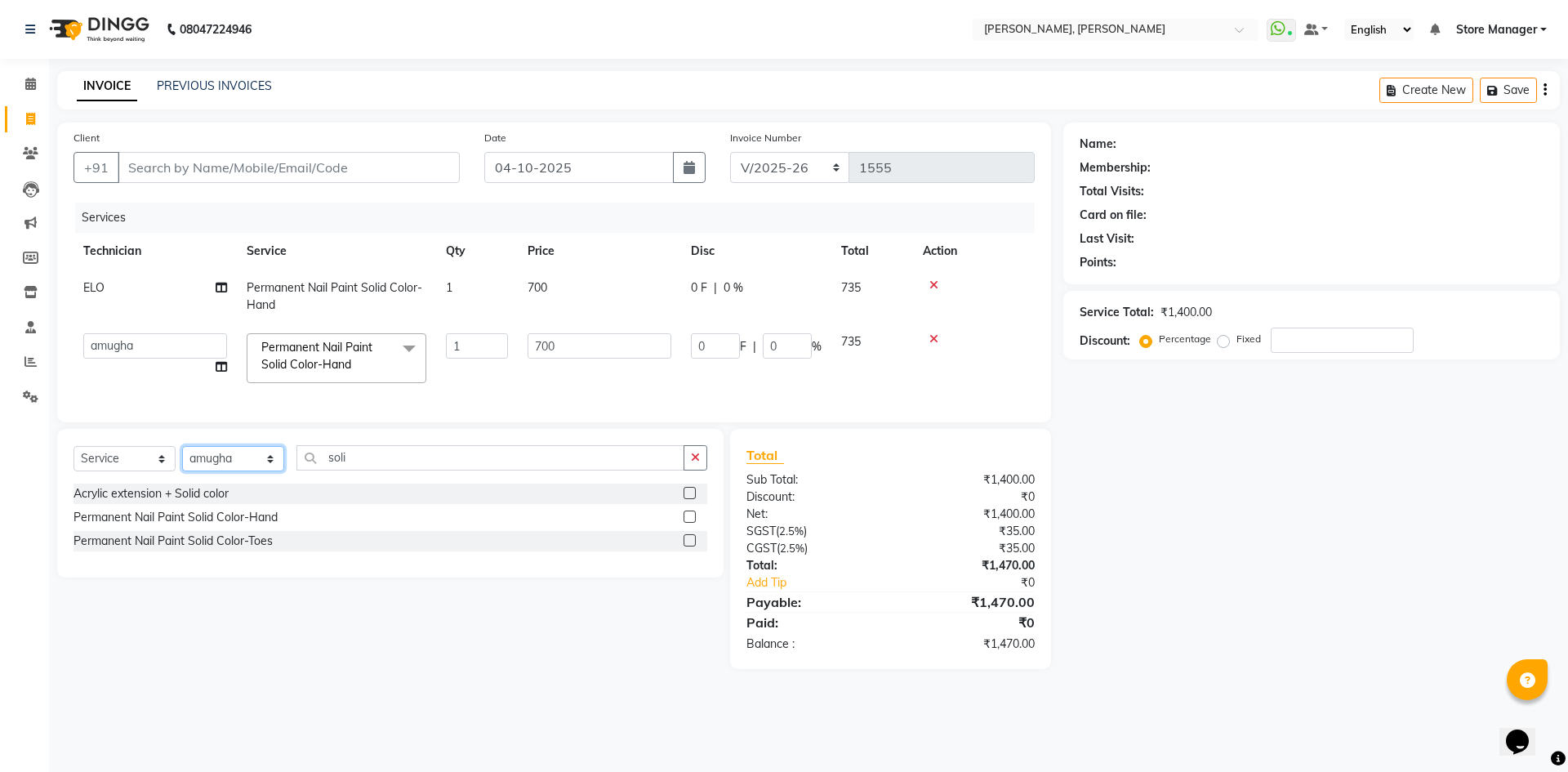
click at [268, 468] on select "Select Technician amugha Beautician ELO Evi MANAGER [PERSON_NAME] [PERSON_NAME]…" at bounding box center [232, 458] width 102 height 25
select select "78696"
click at [182, 458] on select "Select Technician amugha Beautician ELO Evi MANAGER [PERSON_NAME] [PERSON_NAME]…" at bounding box center [232, 458] width 102 height 25
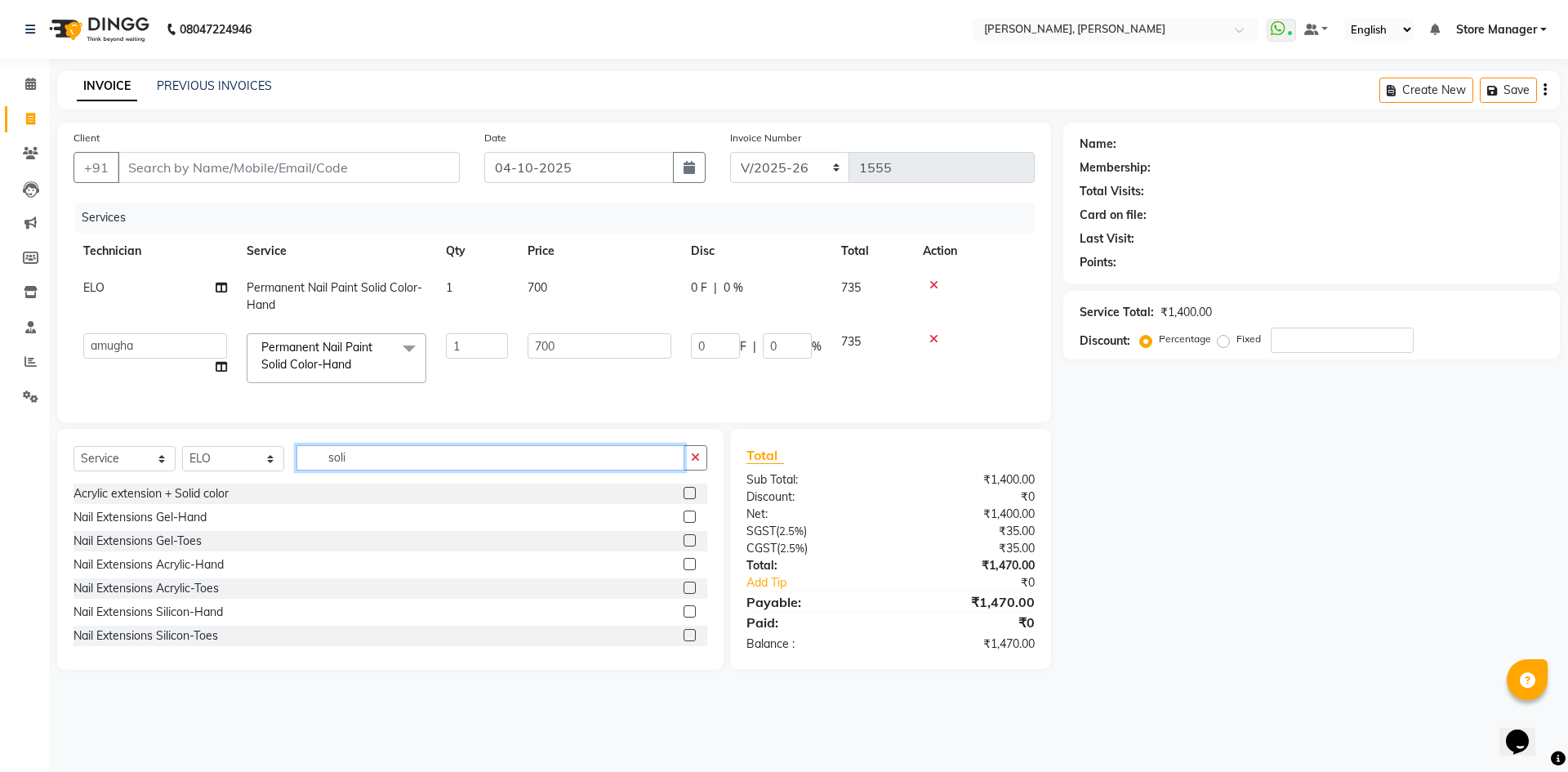
click at [391, 471] on input "soli" at bounding box center [490, 457] width 387 height 25
type input "s"
type input "sol"
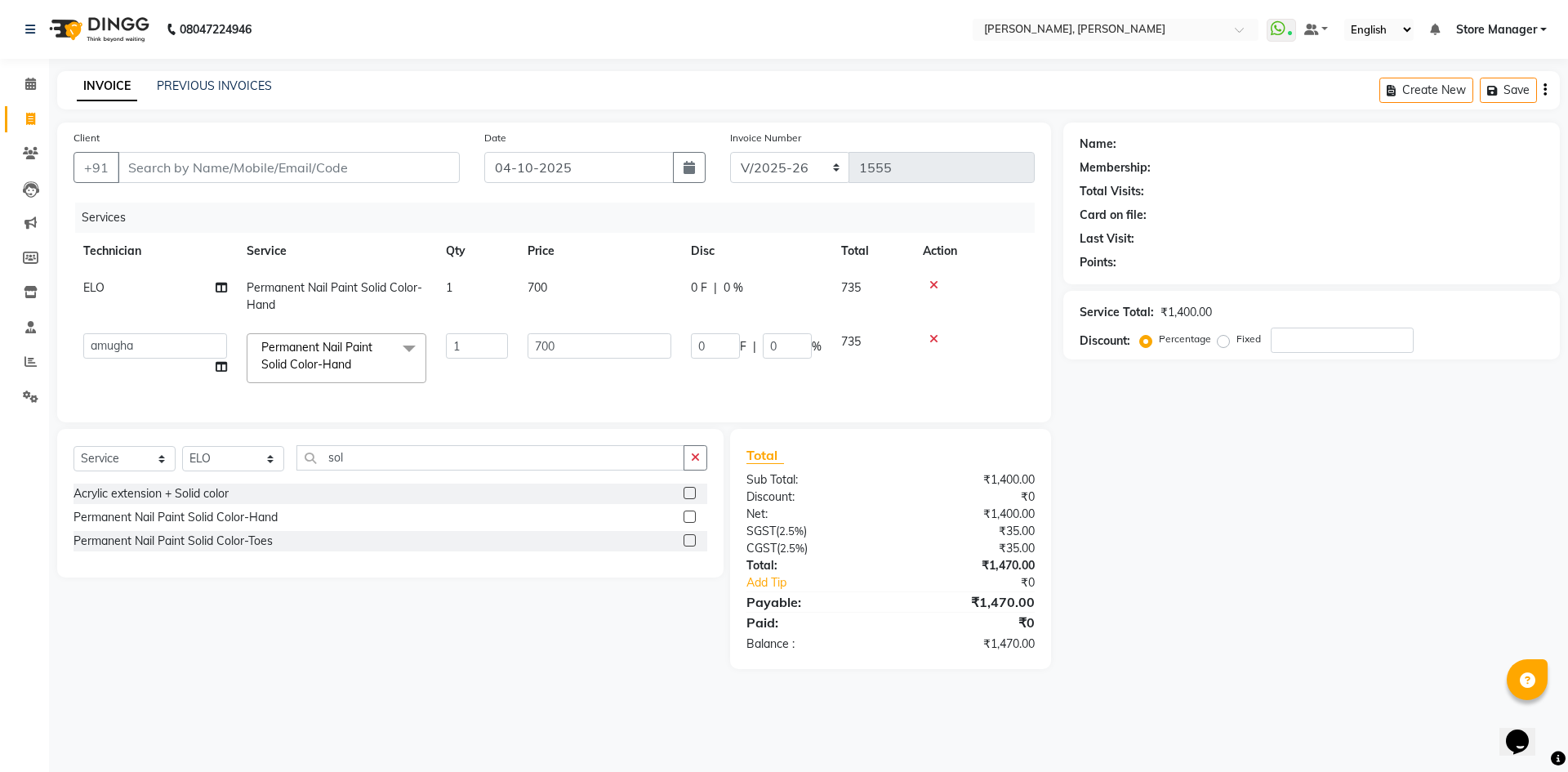
click at [686, 546] on label at bounding box center [689, 540] width 12 height 12
click at [686, 546] on input "checkbox" at bounding box center [688, 540] width 11 height 11
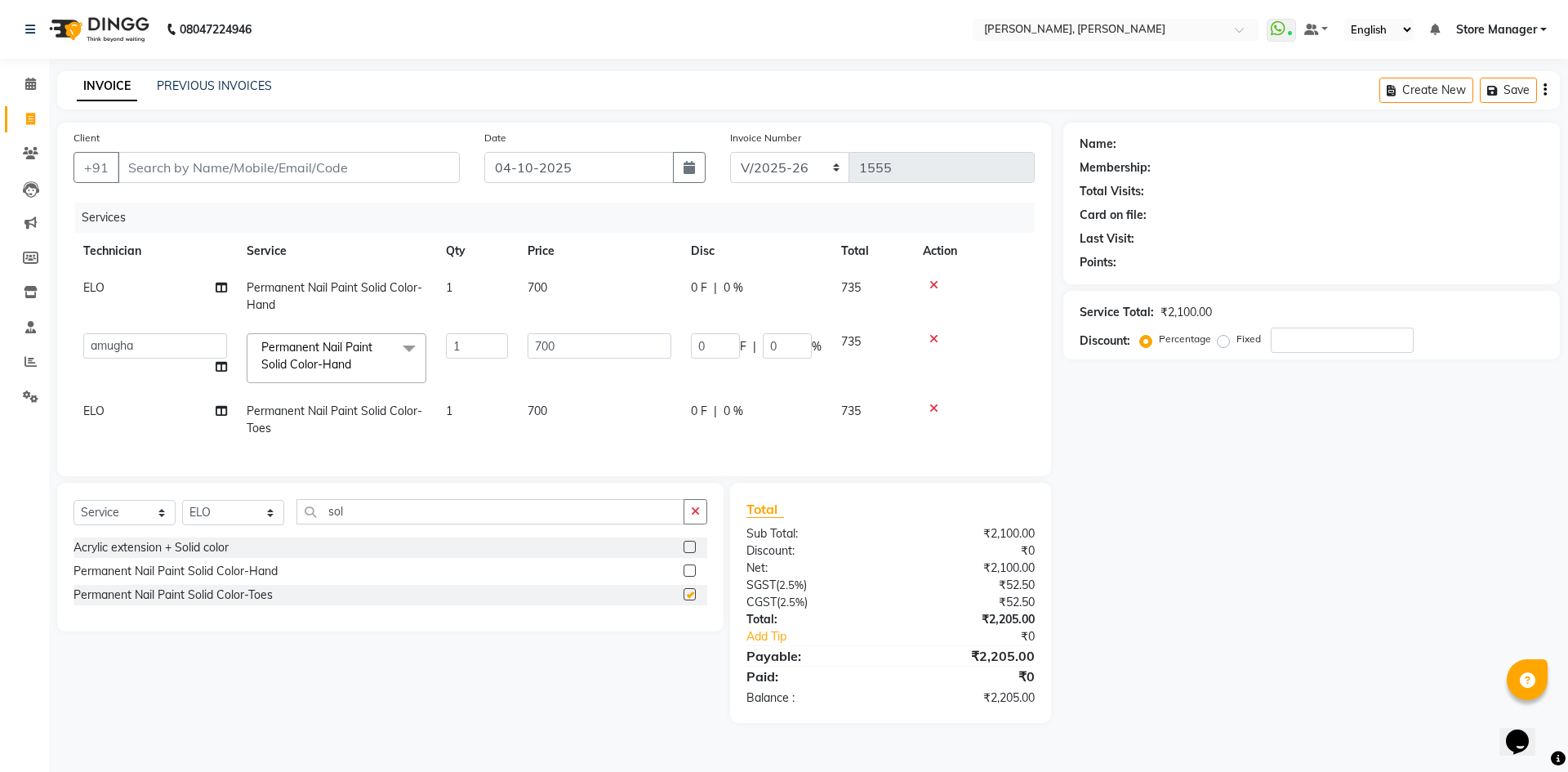
checkbox input "false"
click at [699, 517] on icon "button" at bounding box center [695, 511] width 9 height 11
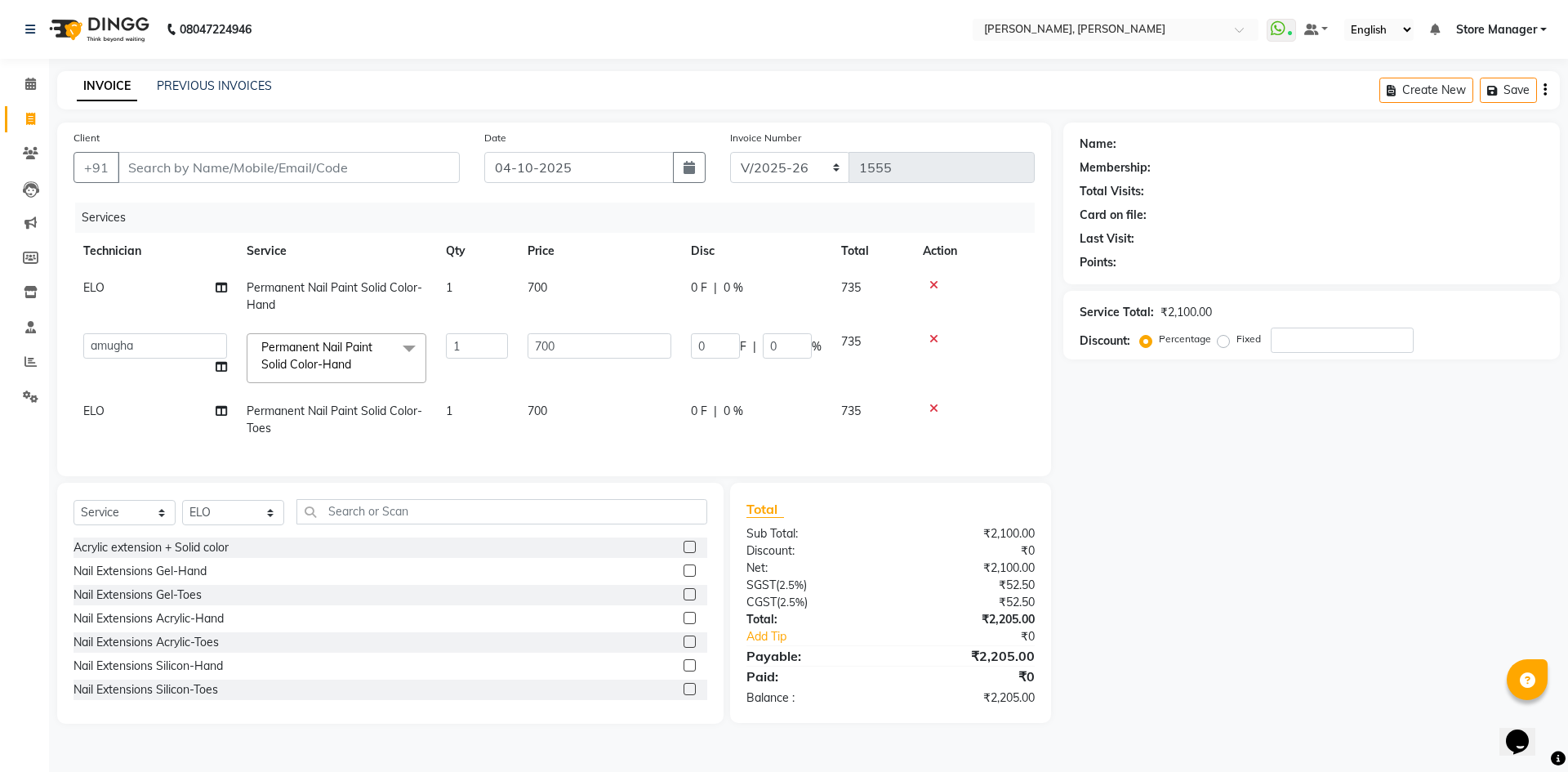
click at [541, 379] on td "700" at bounding box center [599, 358] width 164 height 70
click at [572, 347] on input "700" at bounding box center [599, 345] width 144 height 25
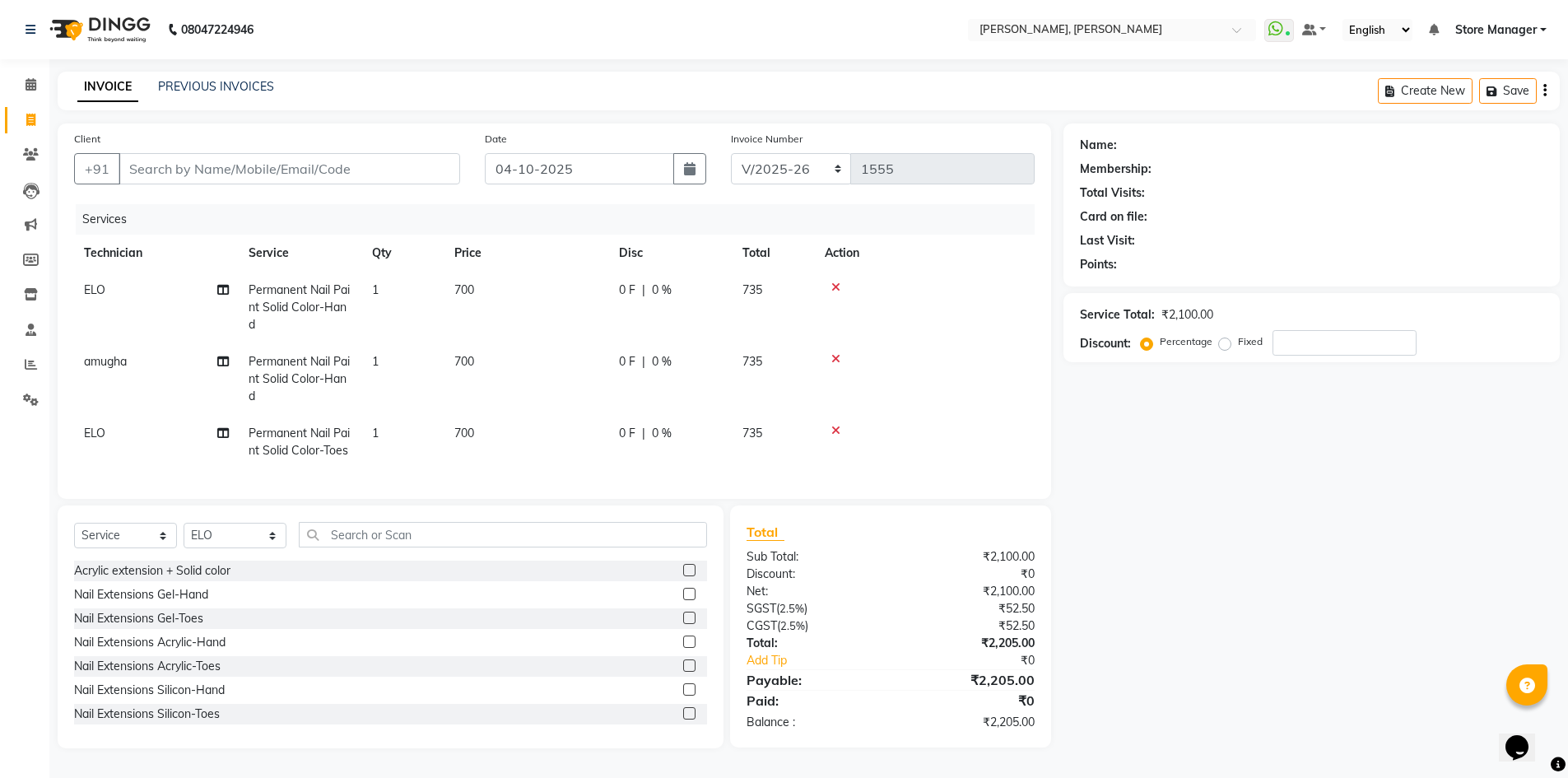
drag, startPoint x: 1318, startPoint y: 442, endPoint x: 1284, endPoint y: 456, distance: 36.8
click at [1316, 442] on div "Name: Membership: Total Visits: Card on file: Last Visit: Points: Service Total…" at bounding box center [1317, 436] width 508 height 625
click at [341, 145] on div "Client +91" at bounding box center [267, 164] width 411 height 67
click at [443, 166] on input "Client" at bounding box center [289, 169] width 341 height 31
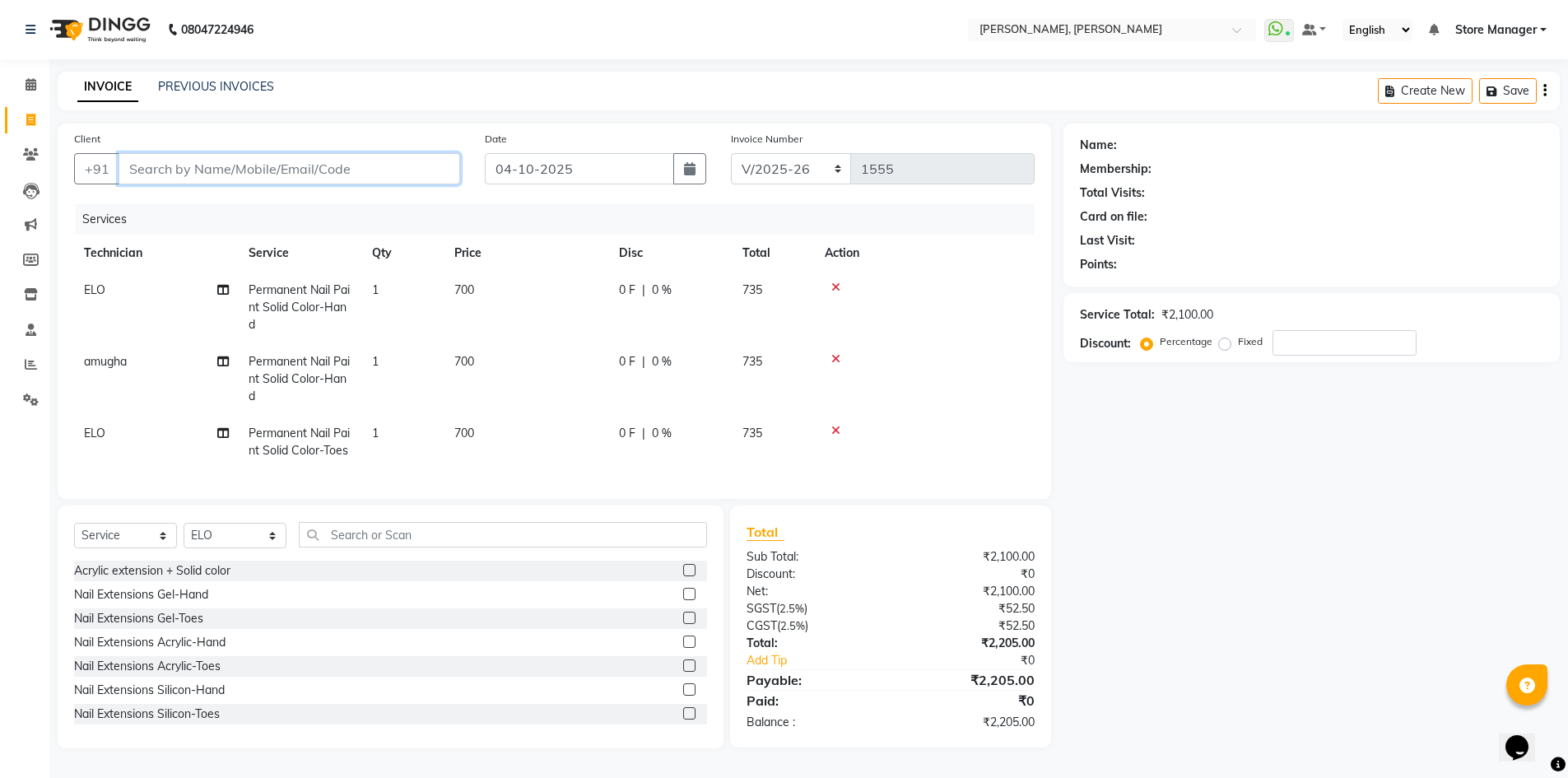
type input "8"
type input "0"
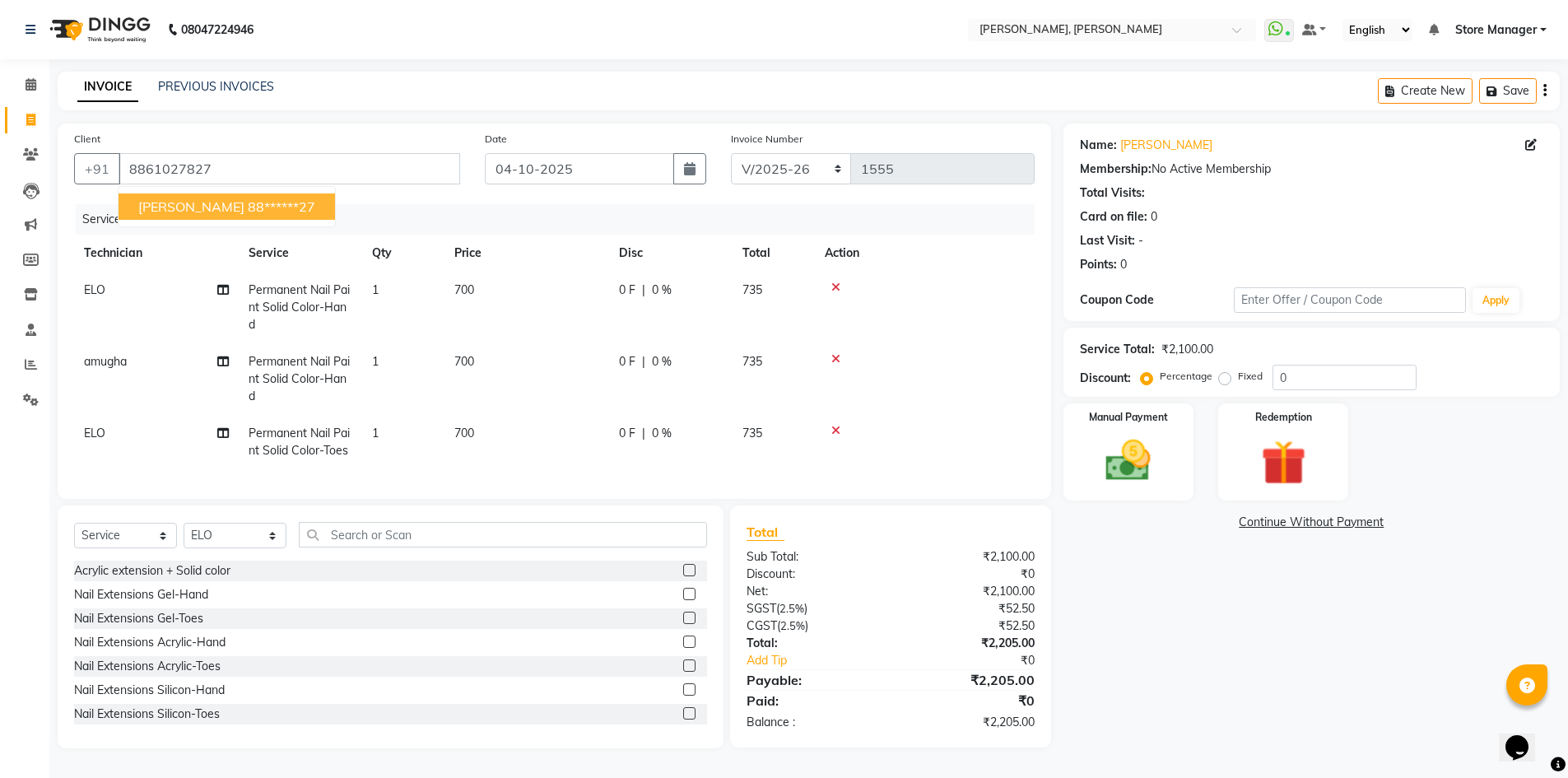
click at [248, 199] on ngb-highlight "88******27" at bounding box center [282, 206] width 68 height 16
type input "88******27"
click at [1170, 504] on div "Name: [PERSON_NAME] Membership: No Active Membership Total Visits: Card on file…" at bounding box center [1317, 436] width 508 height 625
click at [1150, 446] on img at bounding box center [1128, 460] width 76 height 53
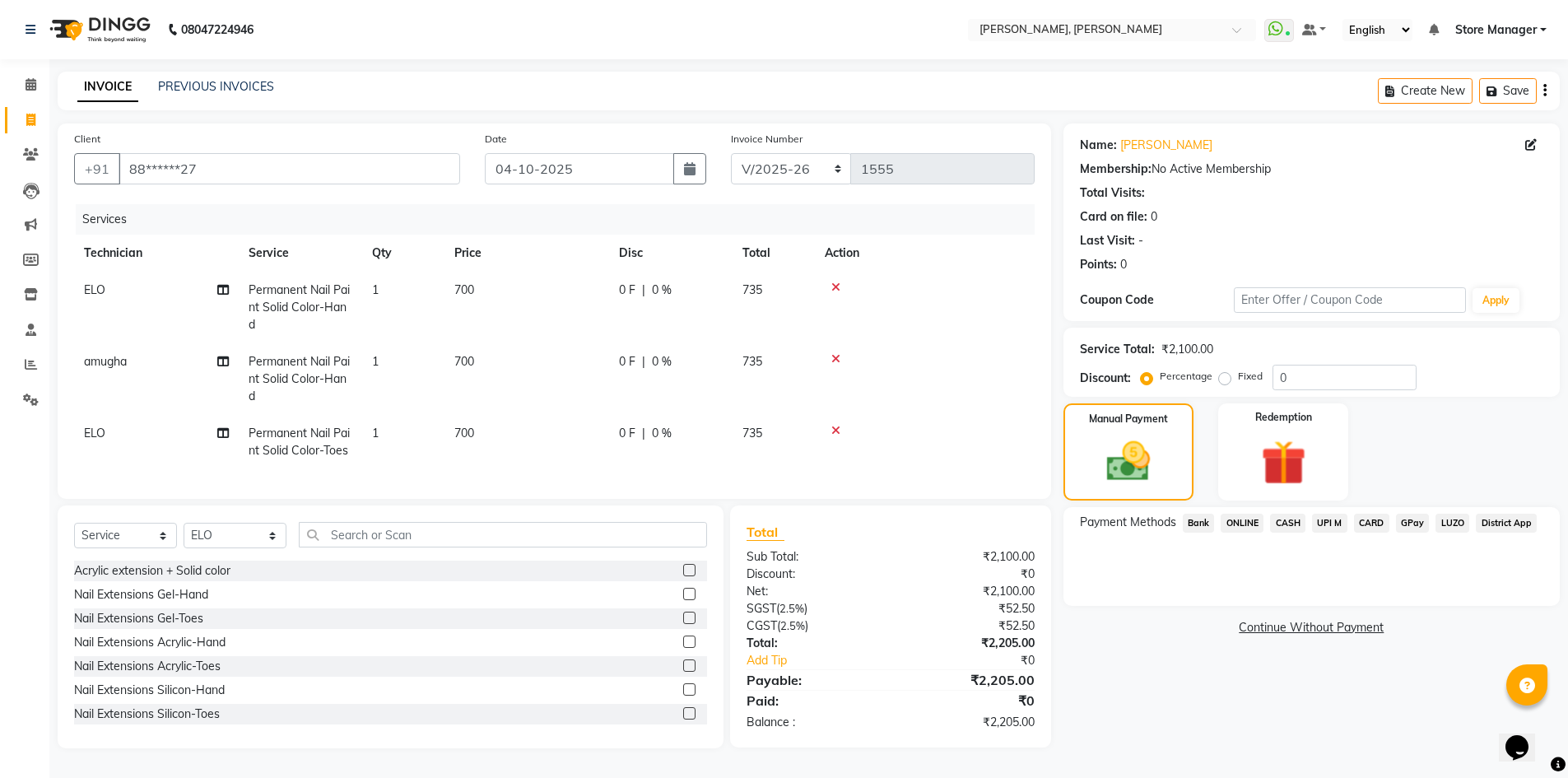
click at [1254, 514] on span "ONLINE" at bounding box center [1242, 523] width 42 height 19
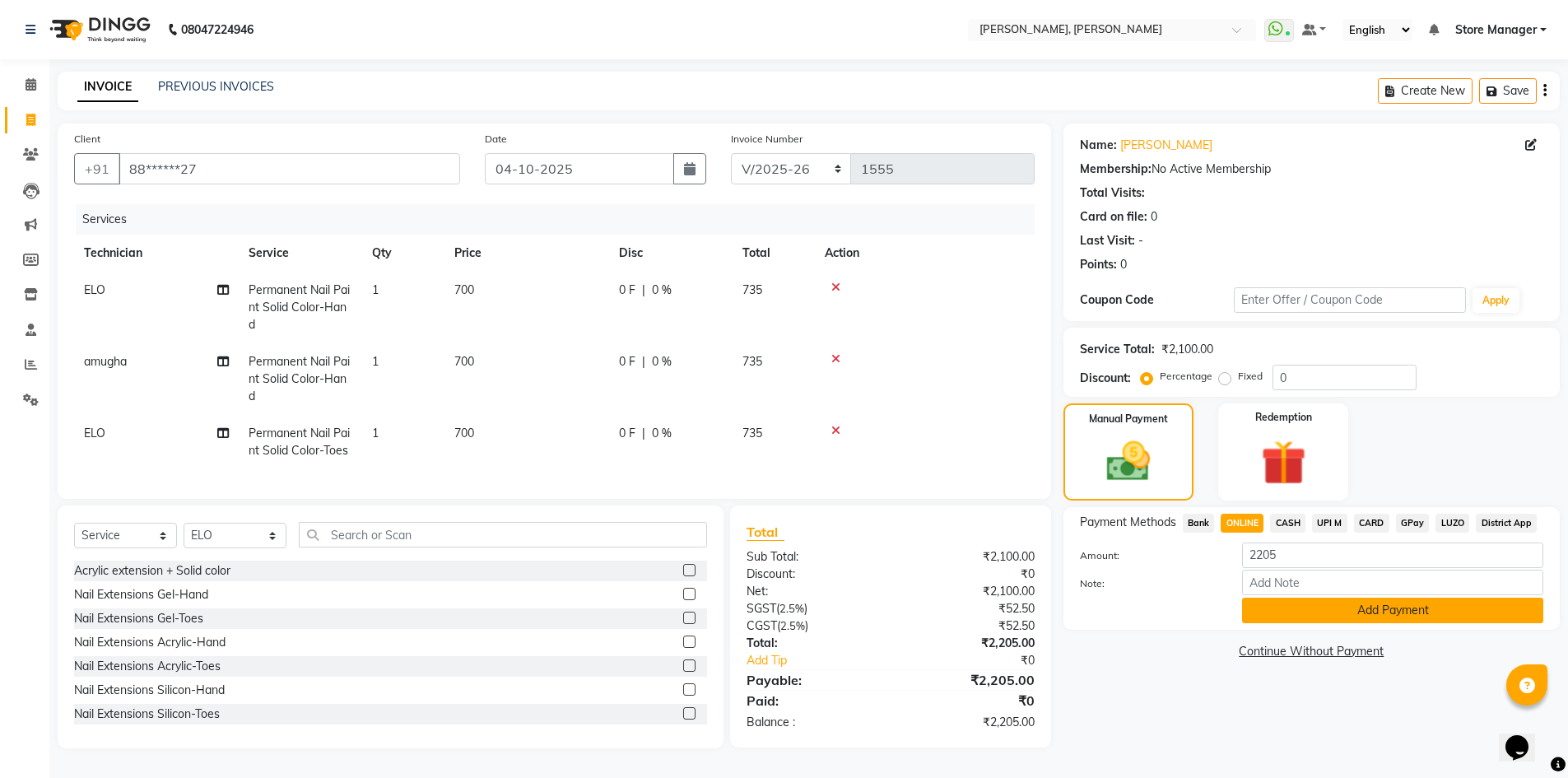
click at [1307, 603] on button "Add Payment" at bounding box center [1392, 610] width 301 height 25
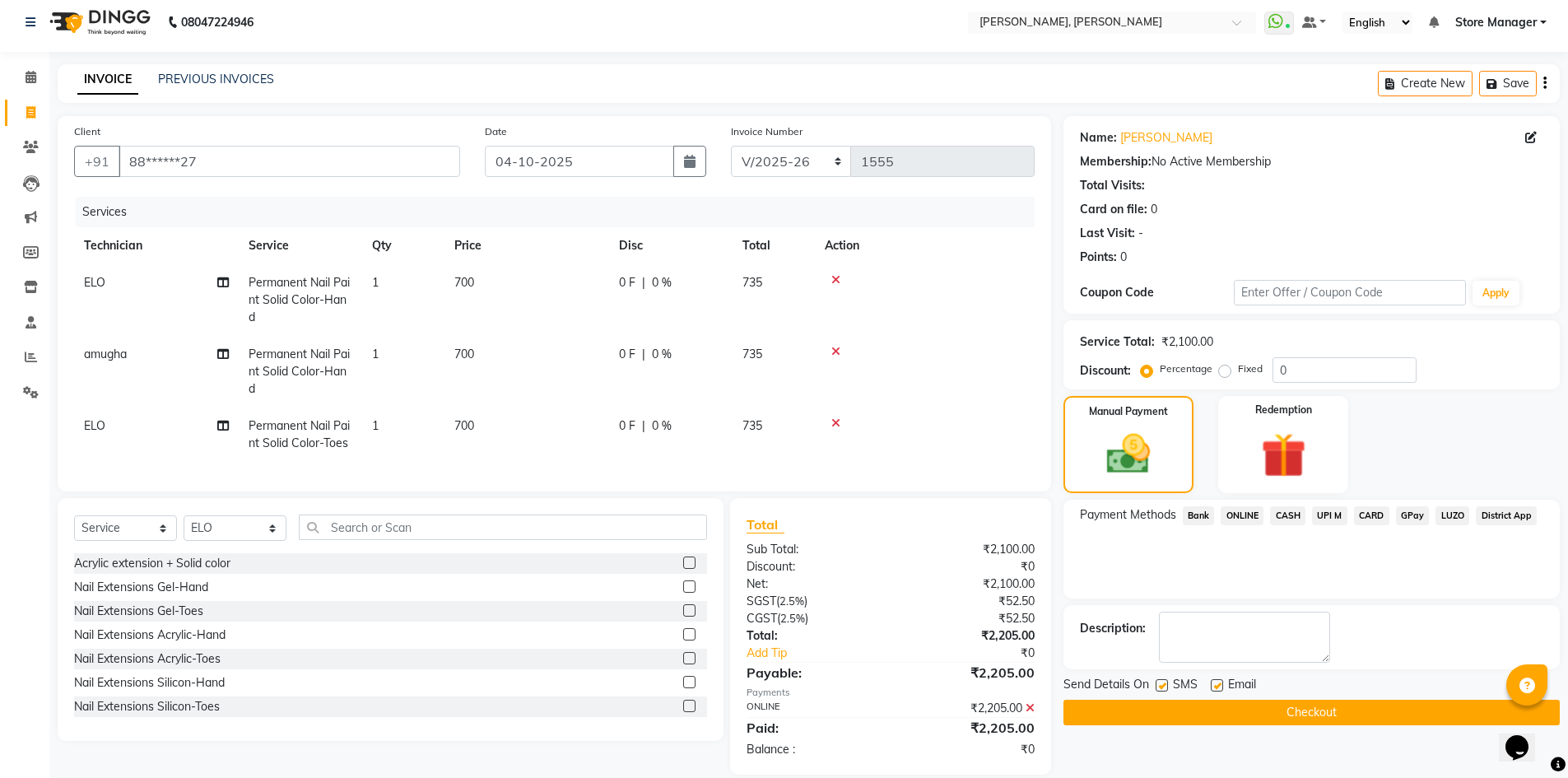
click at [1329, 709] on button "Checkout" at bounding box center [1311, 711] width 497 height 25
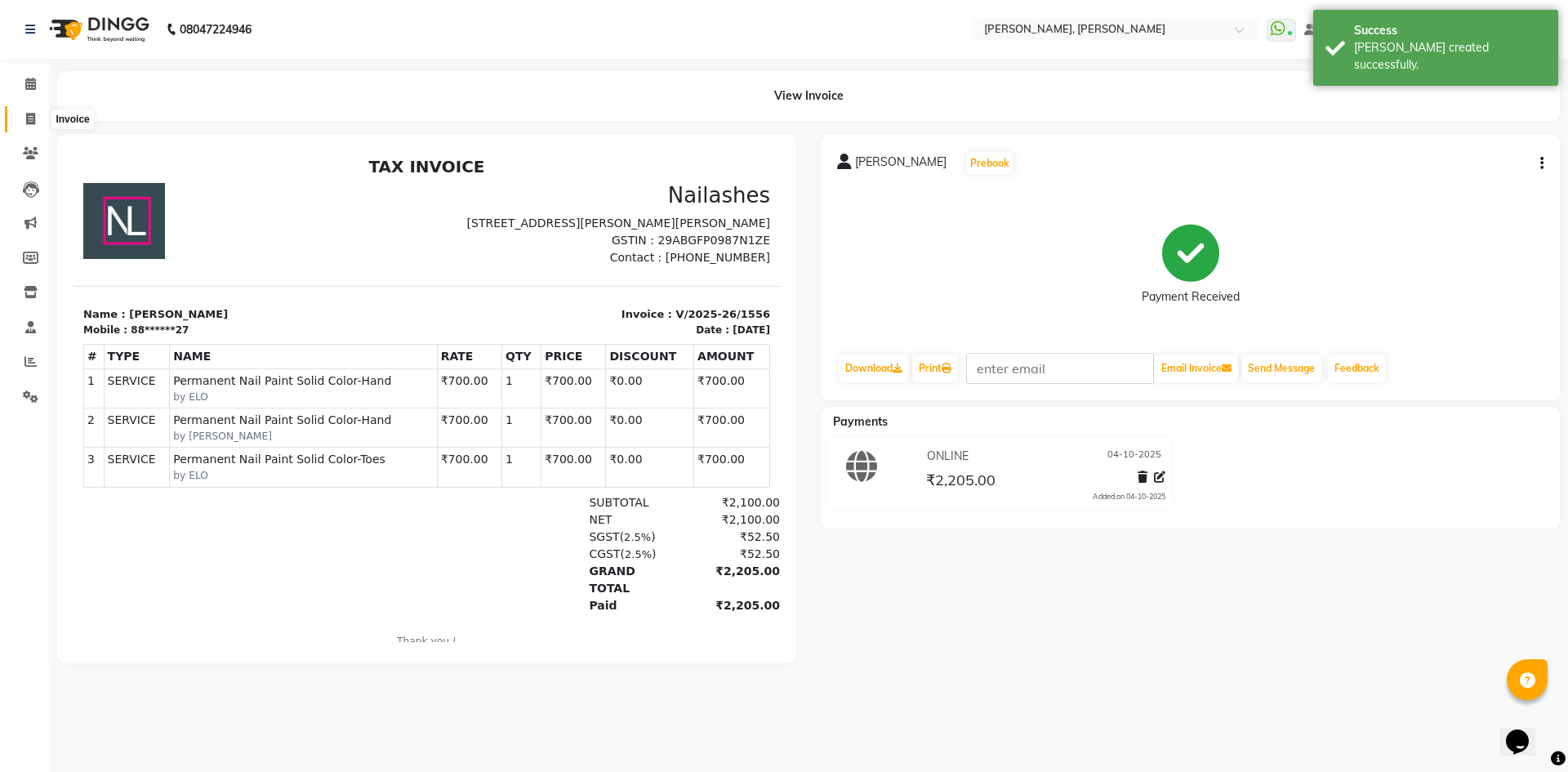
click at [33, 120] on icon at bounding box center [30, 119] width 9 height 12
select select "7173"
select select "service"
